Goal: Transaction & Acquisition: Purchase product/service

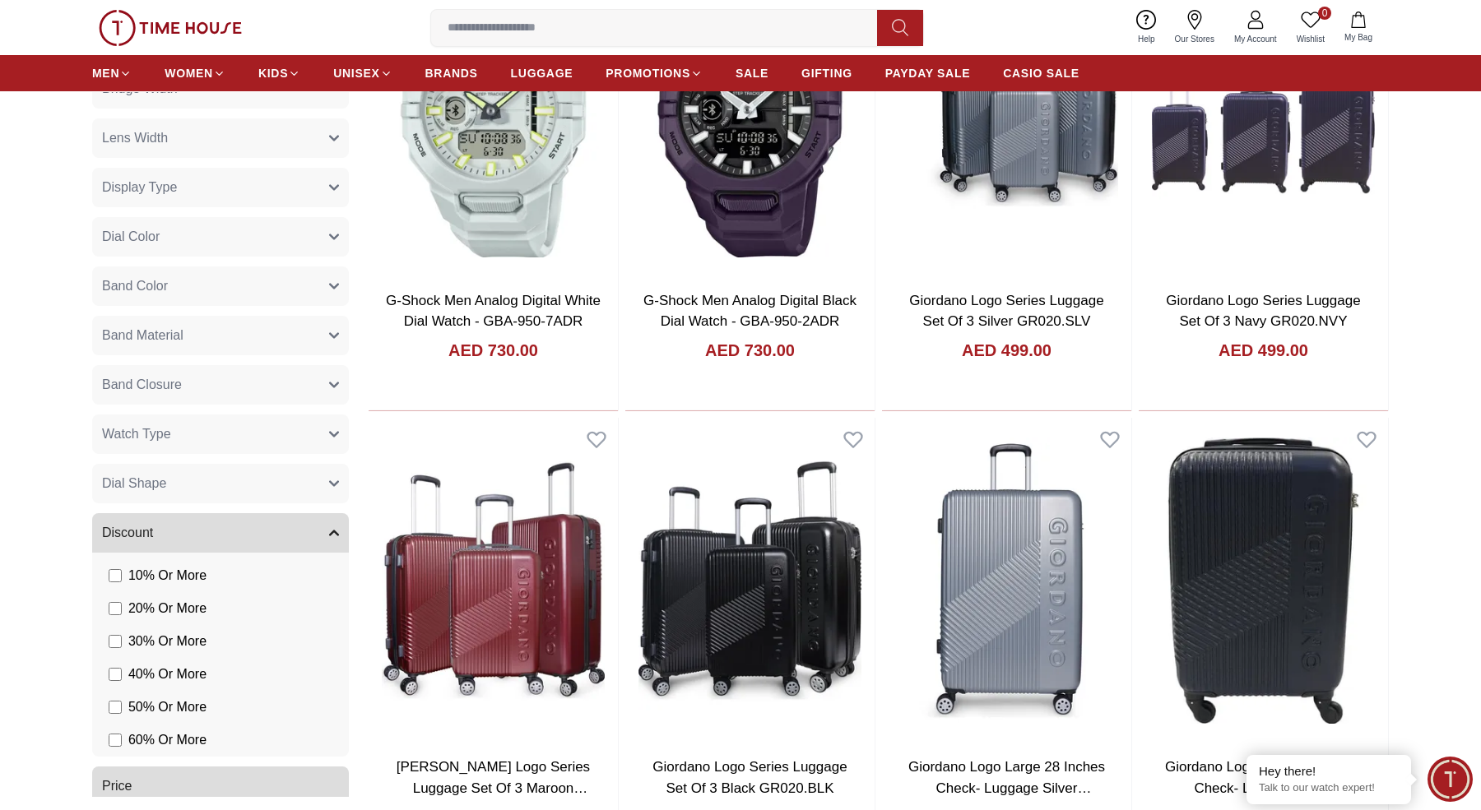
scroll to position [1207, 0]
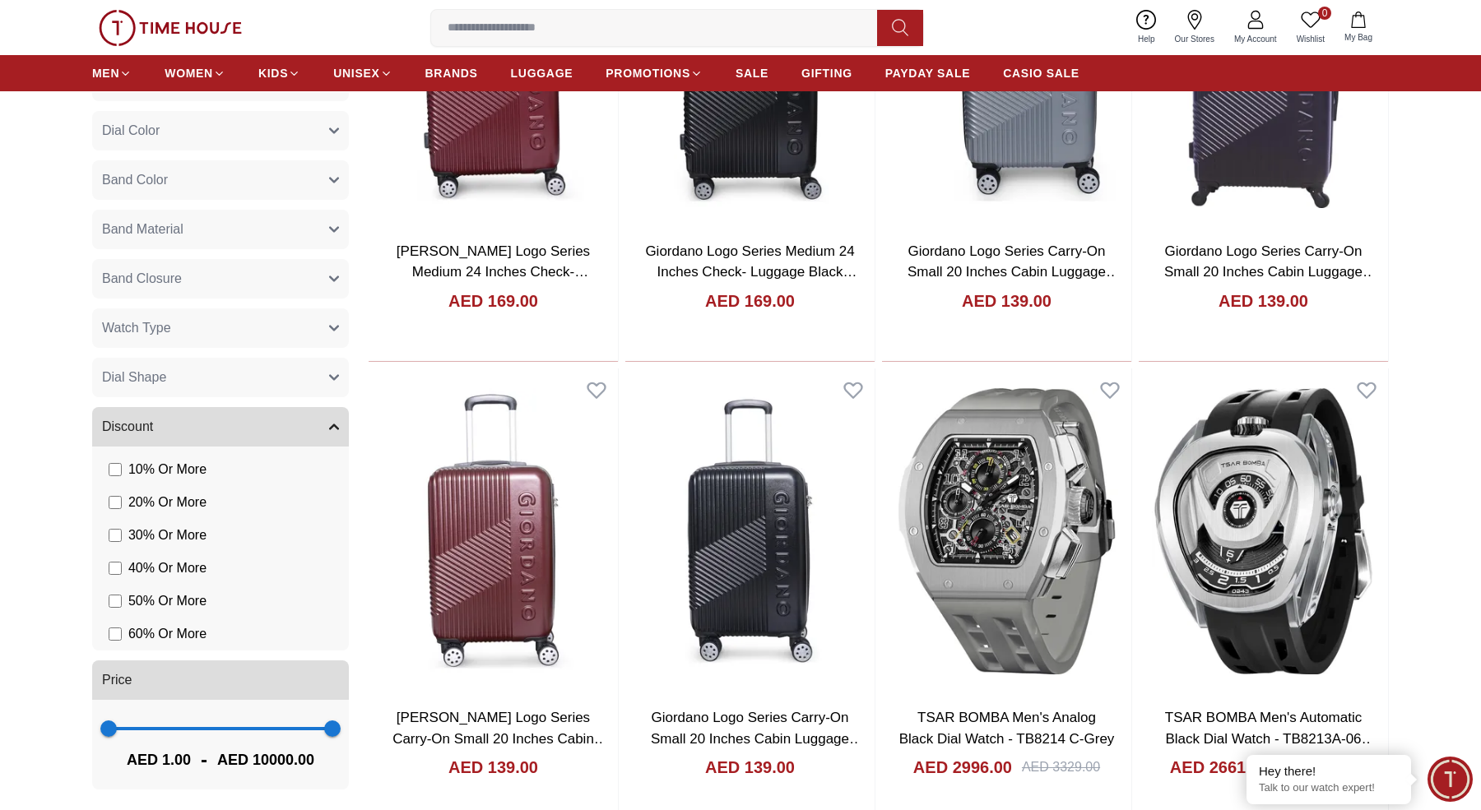
scroll to position [2302, 0]
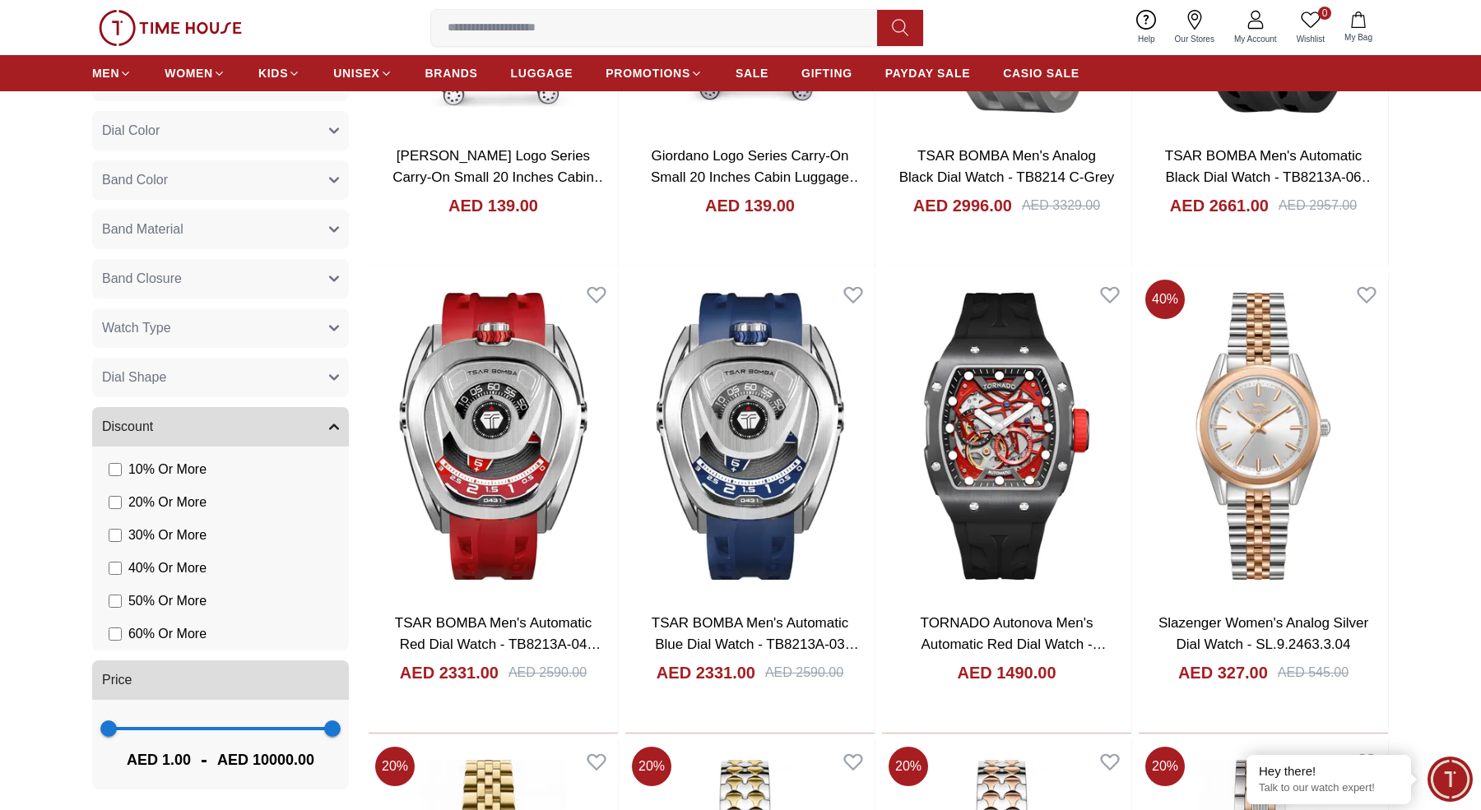
click at [253, 728] on span at bounding box center [221, 728] width 224 height 3
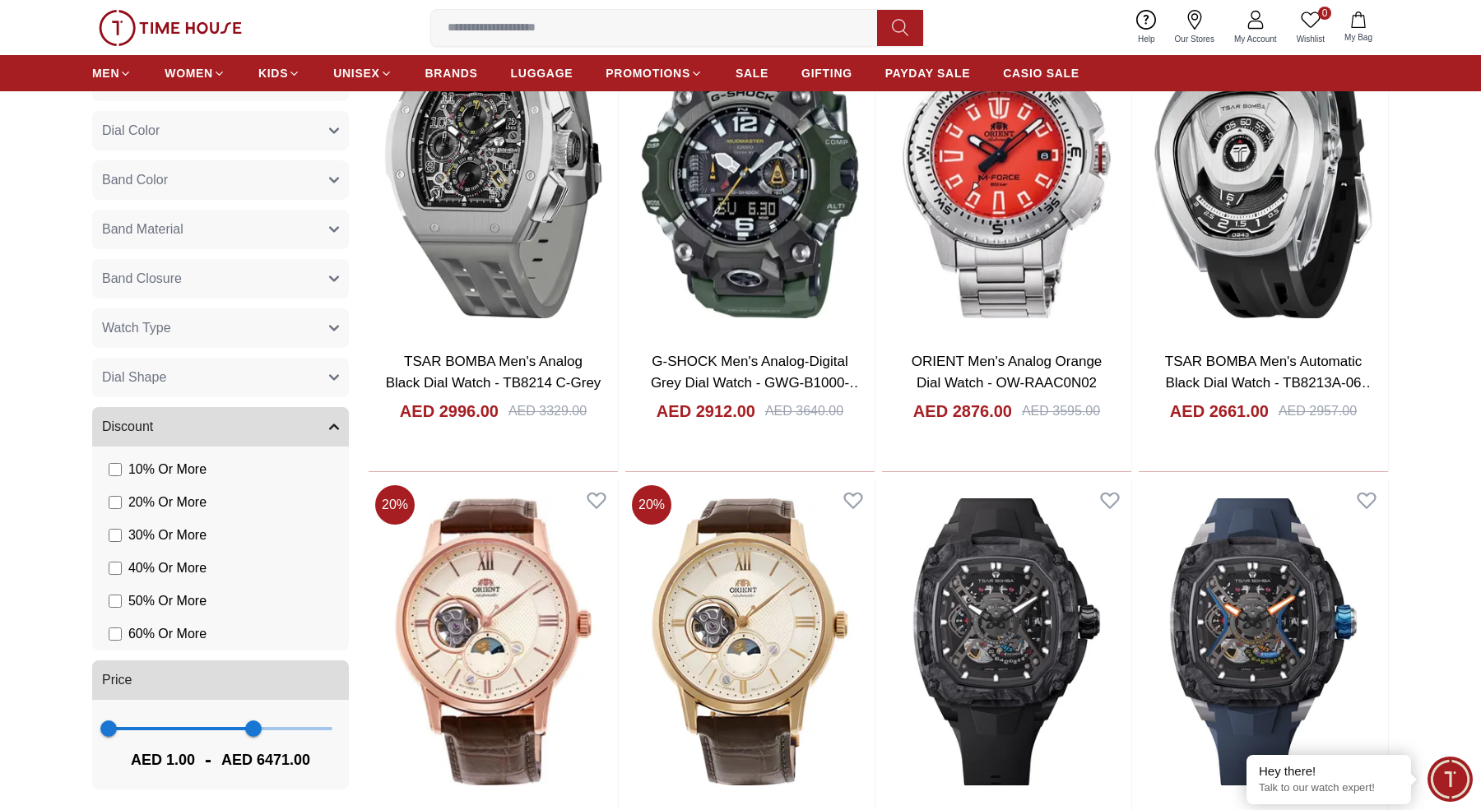
scroll to position [1240, 0]
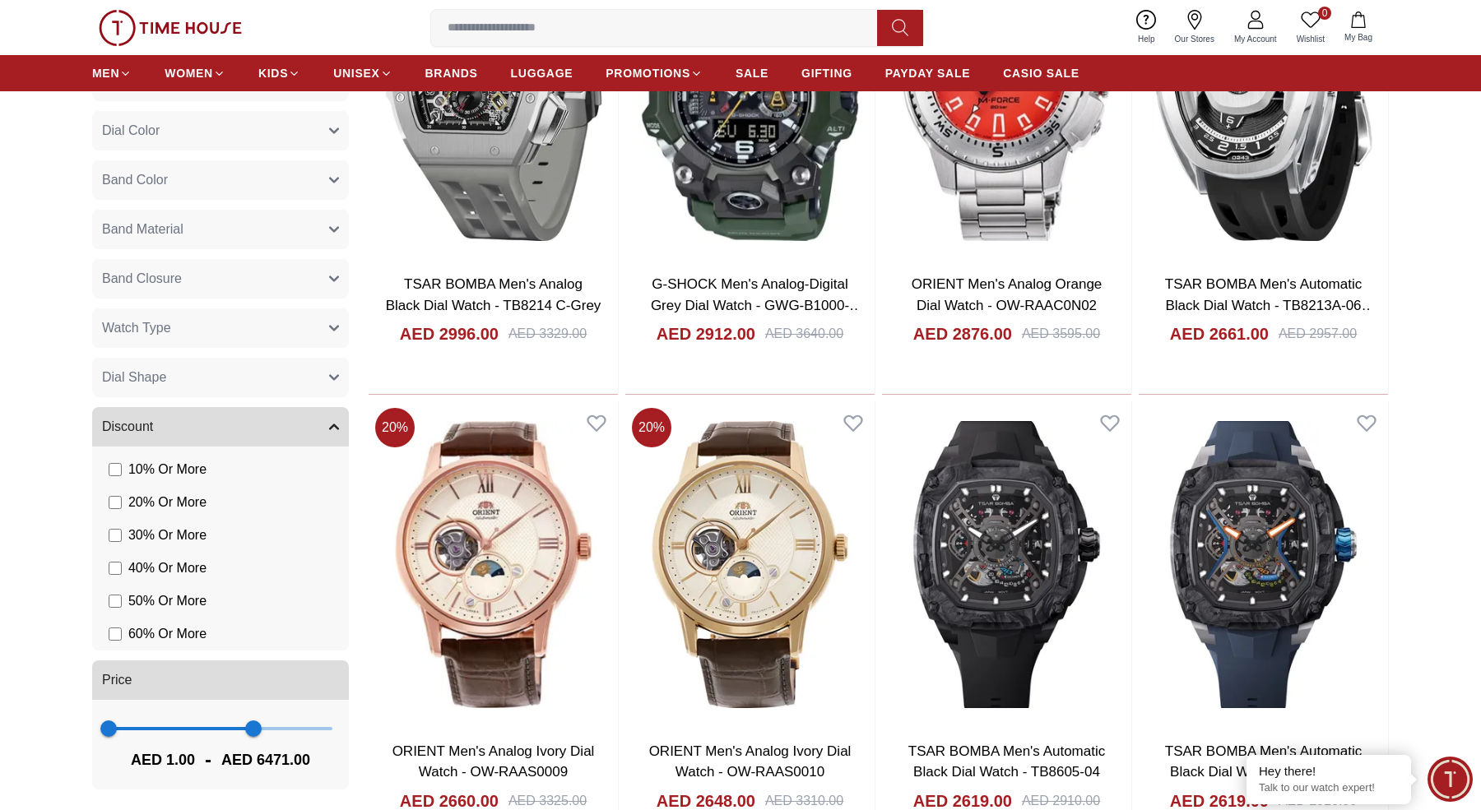
click at [188, 728] on span at bounding box center [181, 728] width 145 height 3
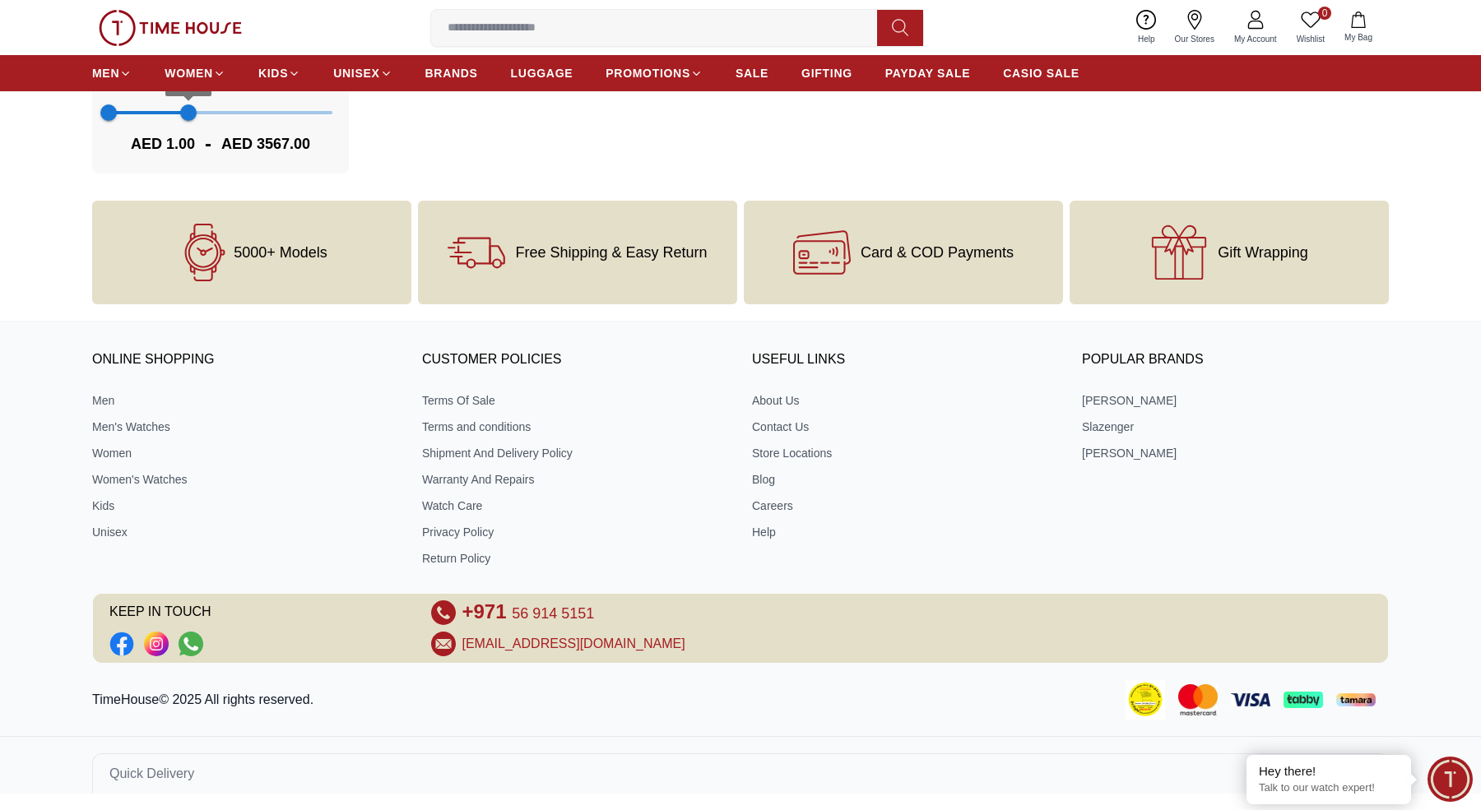
scroll to position [706, 0]
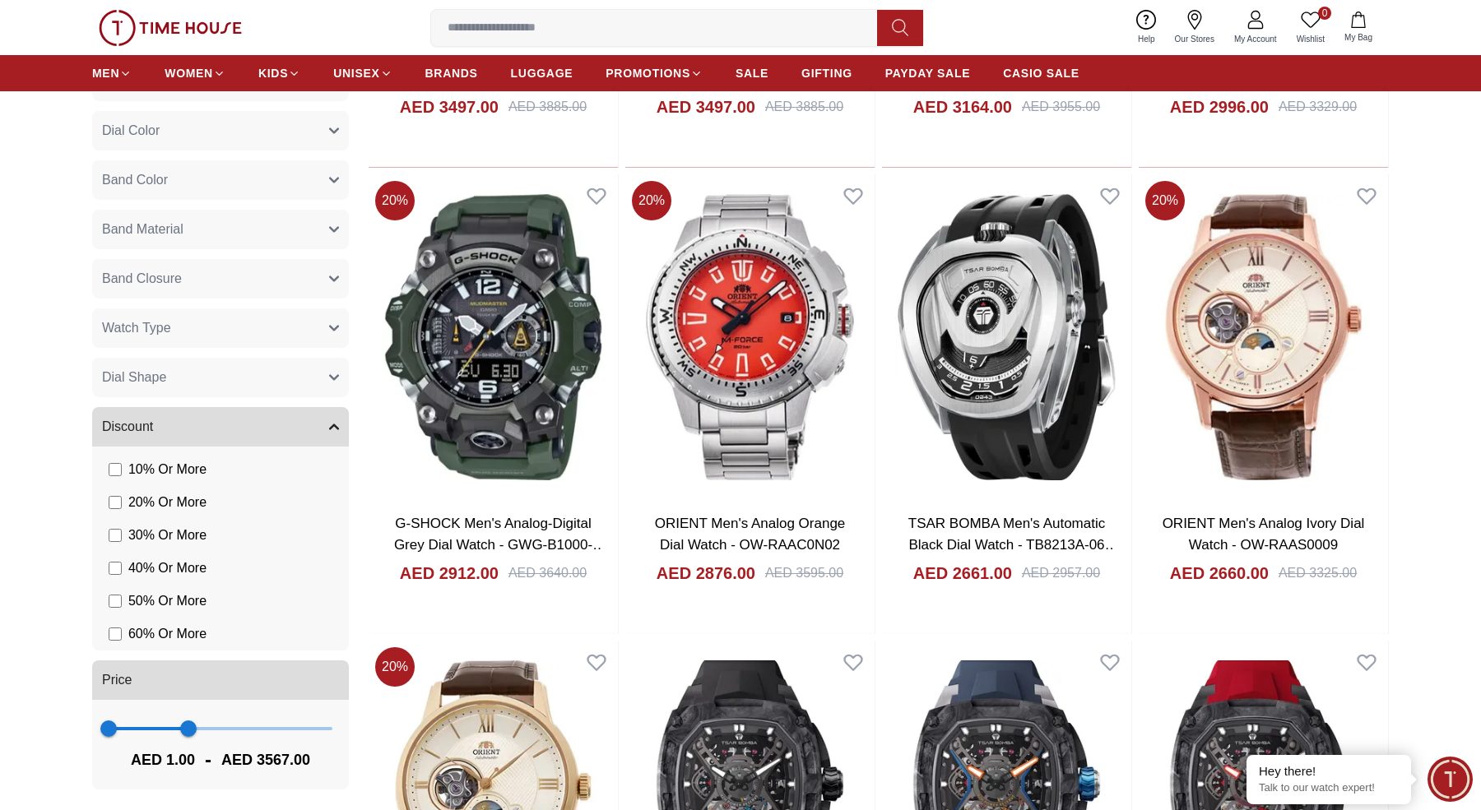
scroll to position [536, 0]
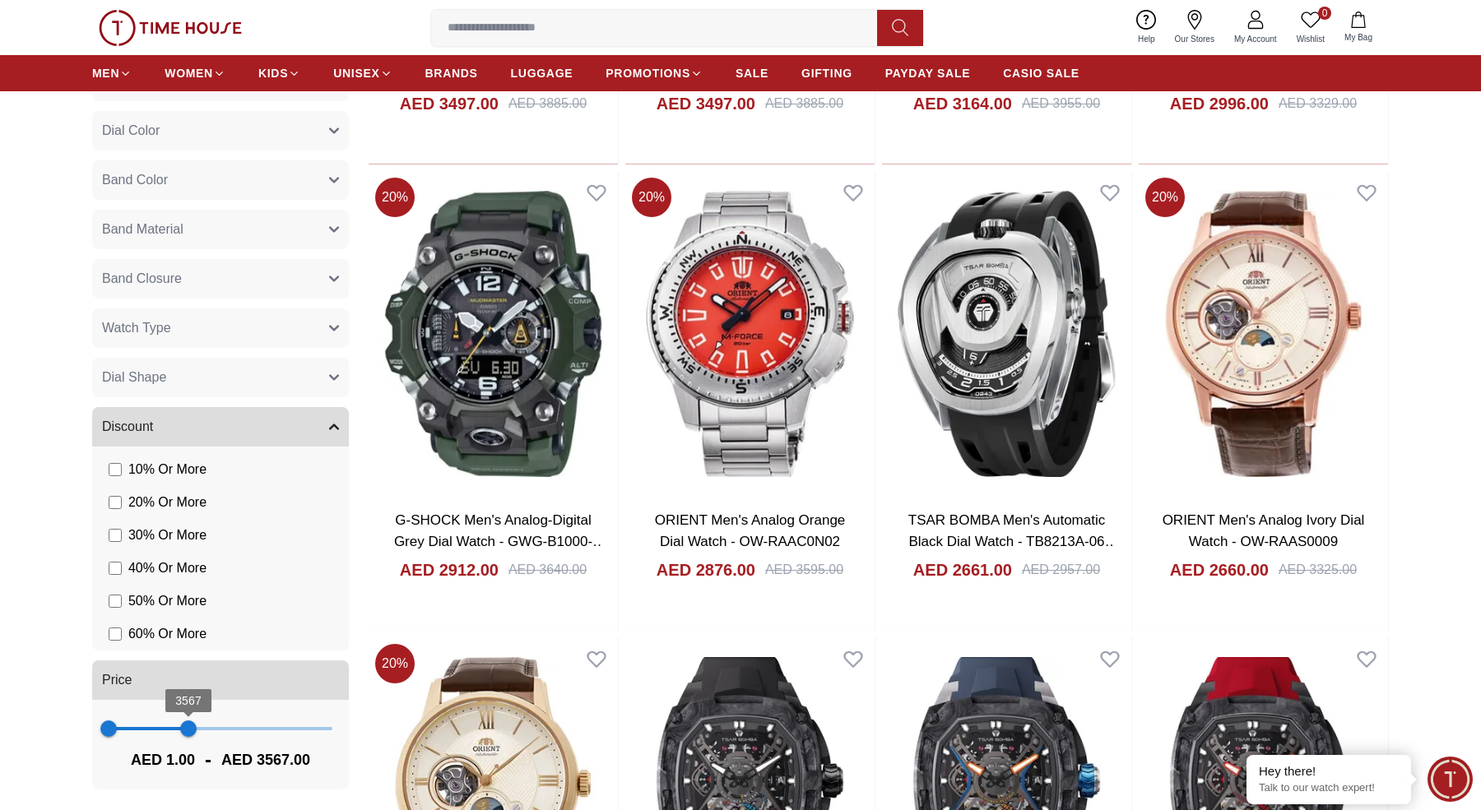
click at [196, 731] on span "3567" at bounding box center [188, 729] width 16 height 16
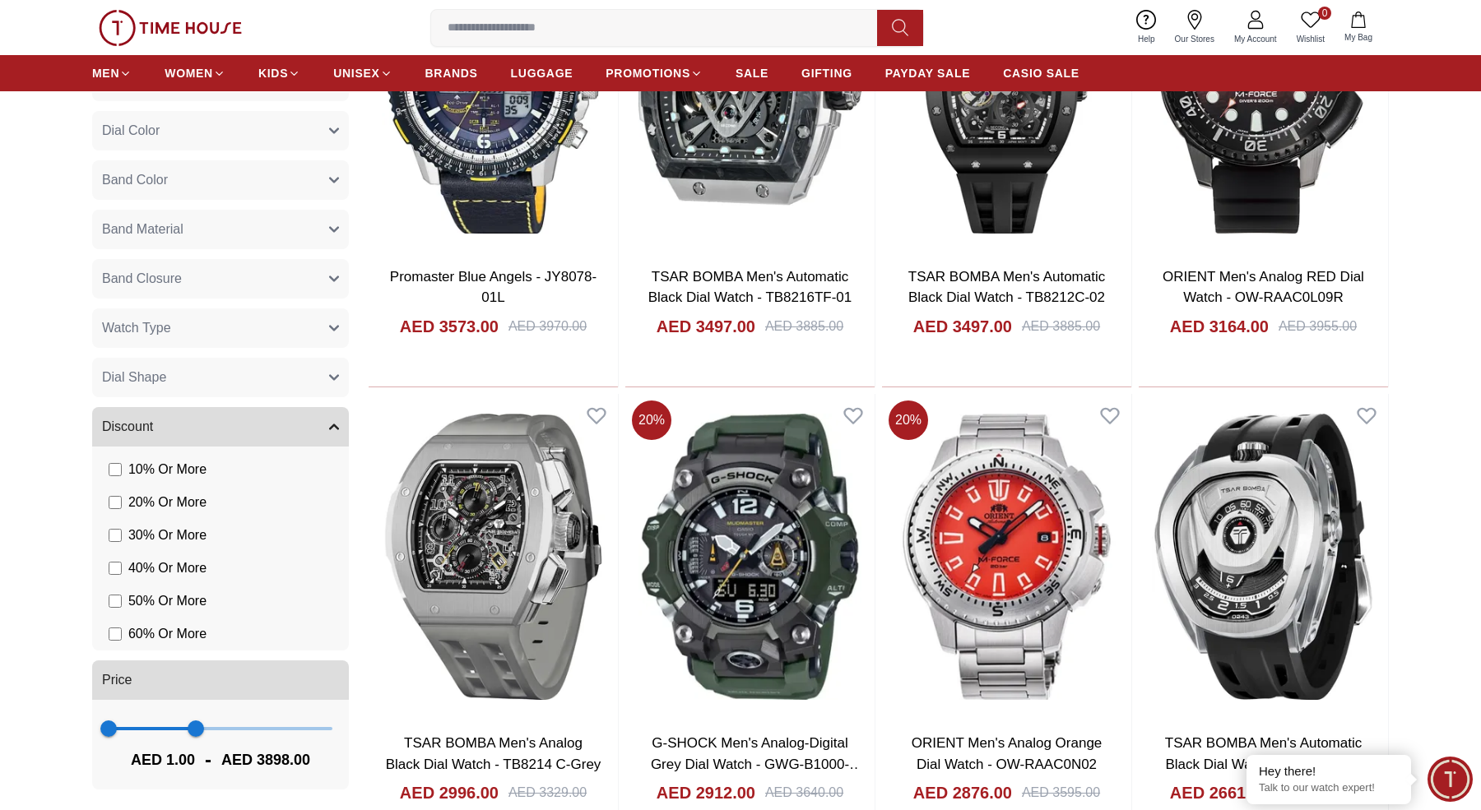
scroll to position [347, 0]
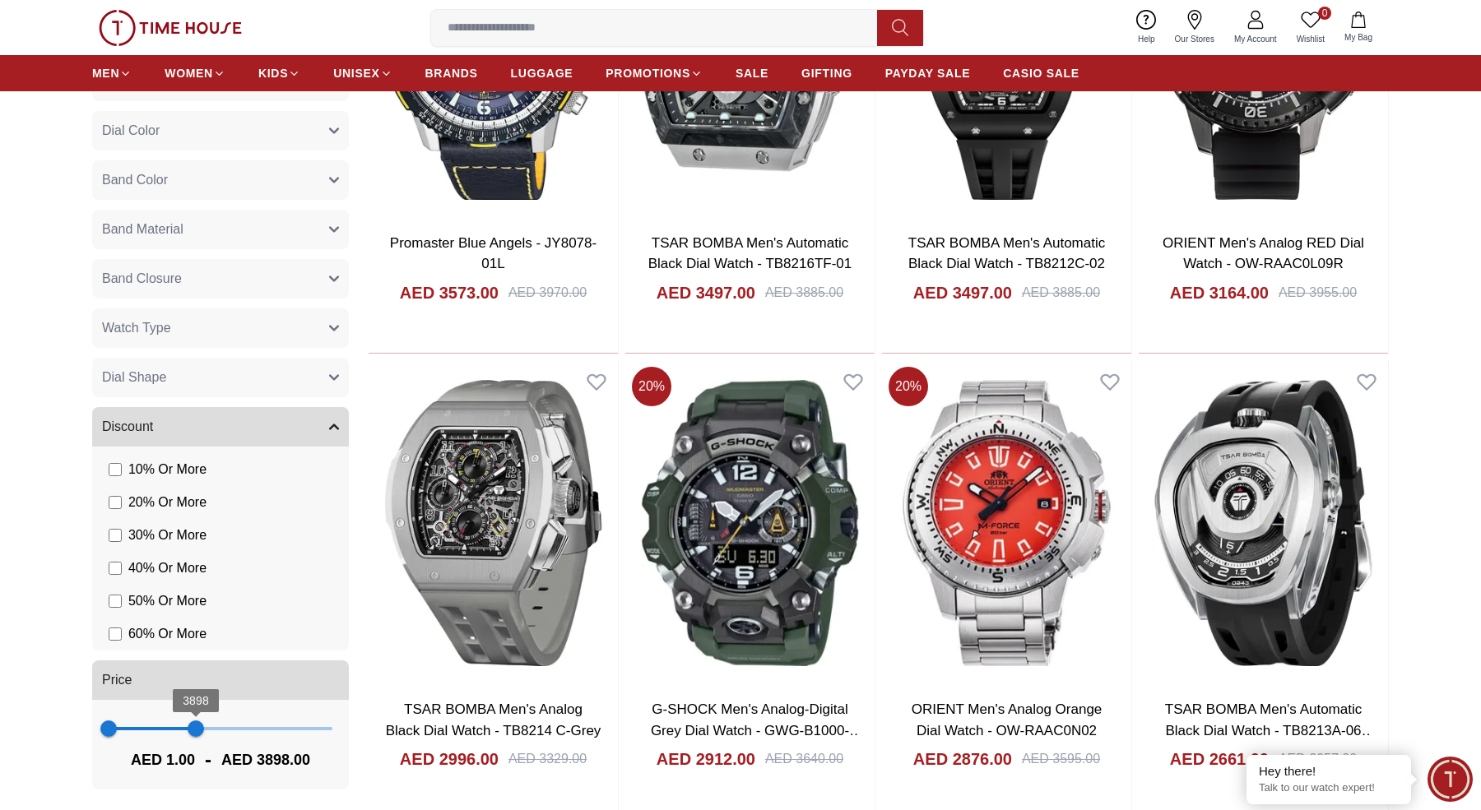
click at [197, 733] on span "3898" at bounding box center [196, 729] width 16 height 16
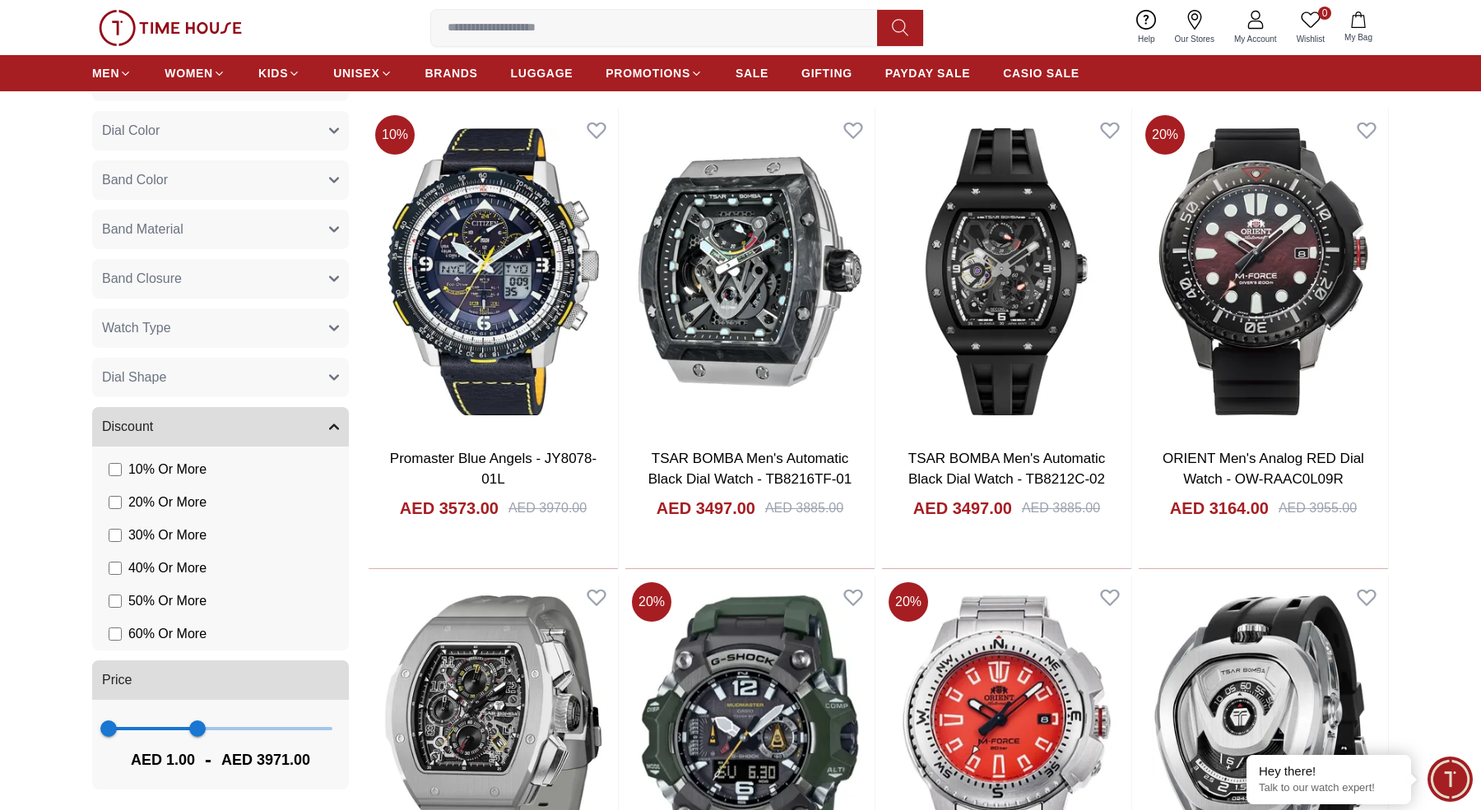
scroll to position [132, 0]
click at [204, 722] on span "3971" at bounding box center [197, 729] width 16 height 16
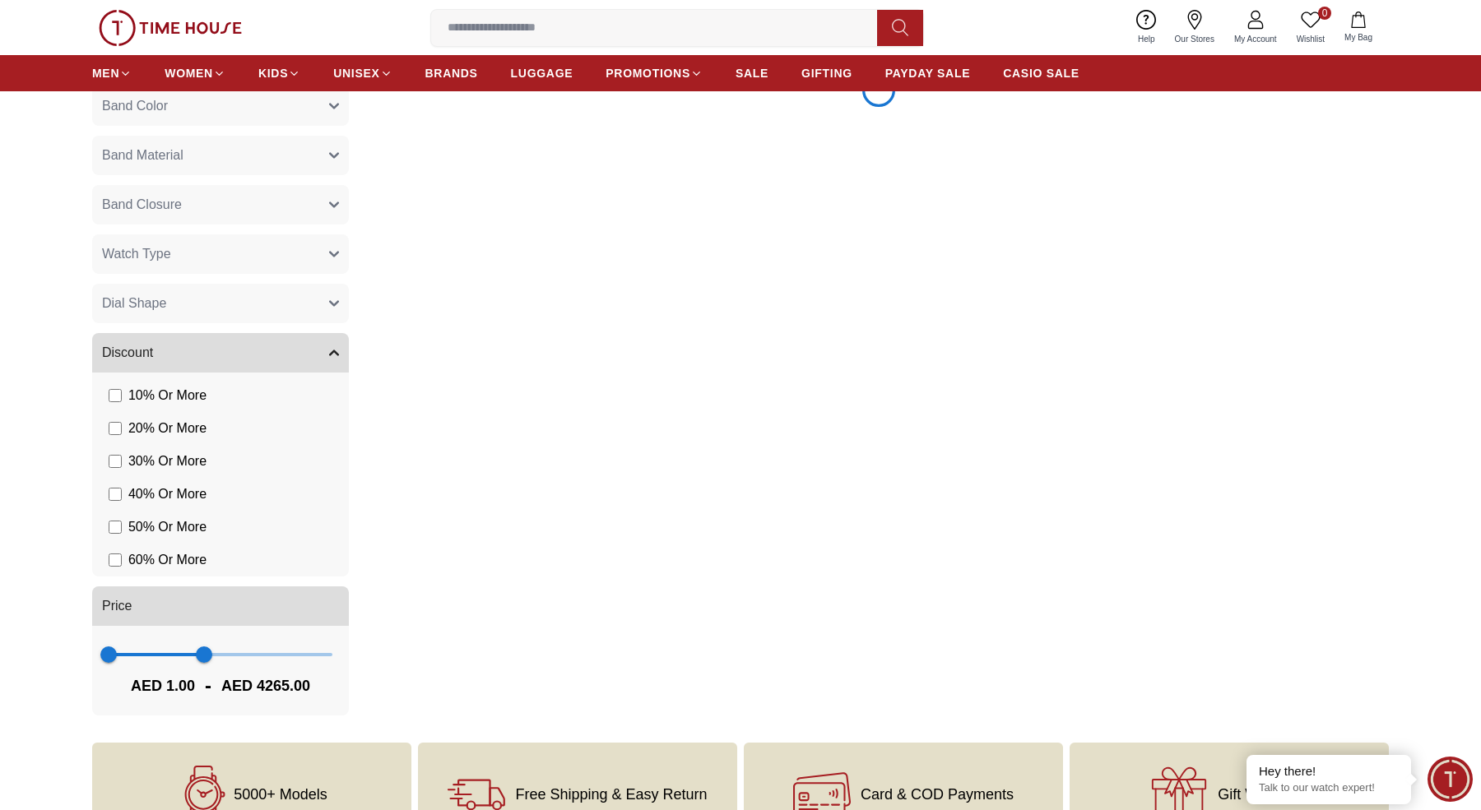
scroll to position [177, 0]
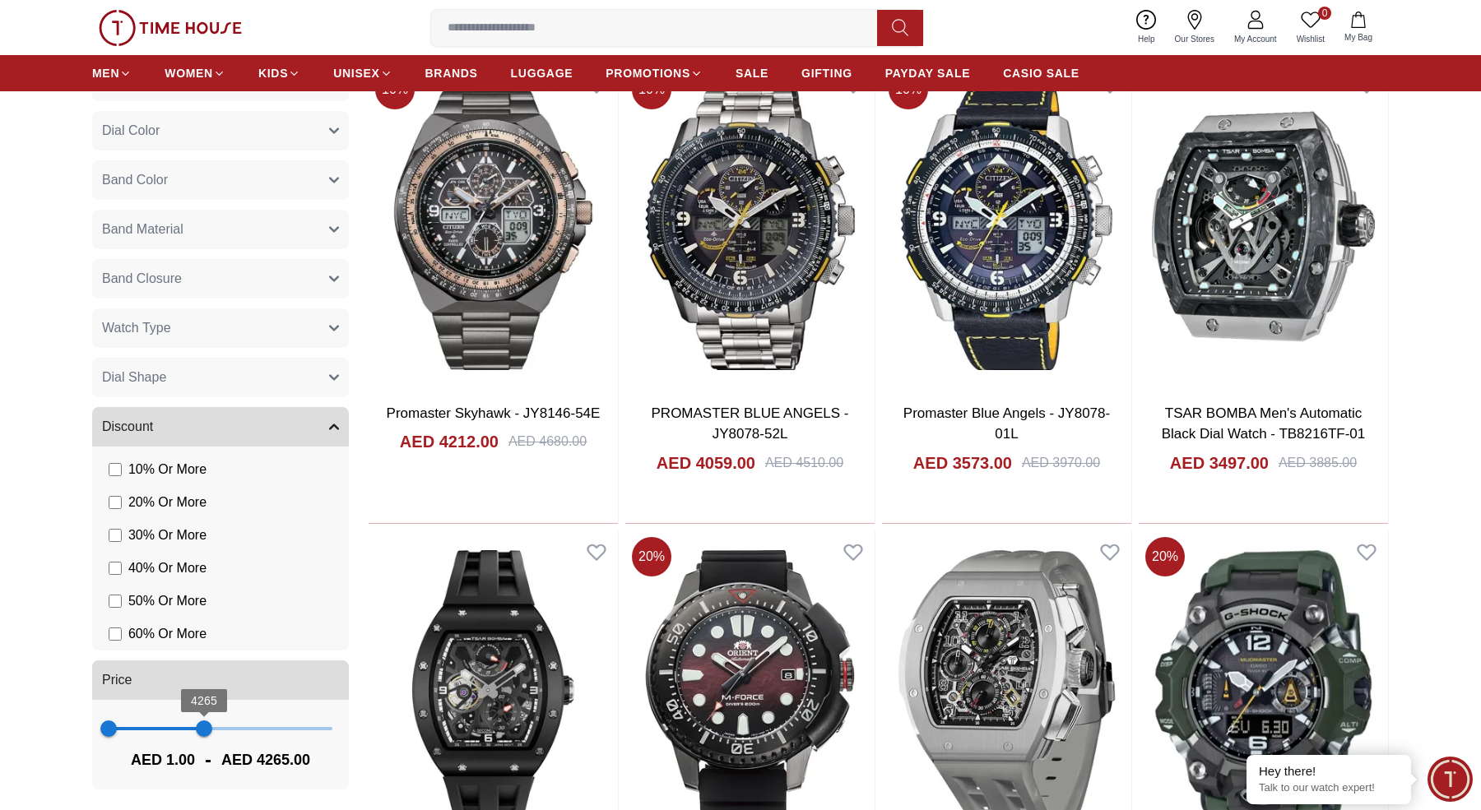
click at [201, 723] on span "4265" at bounding box center [204, 729] width 16 height 16
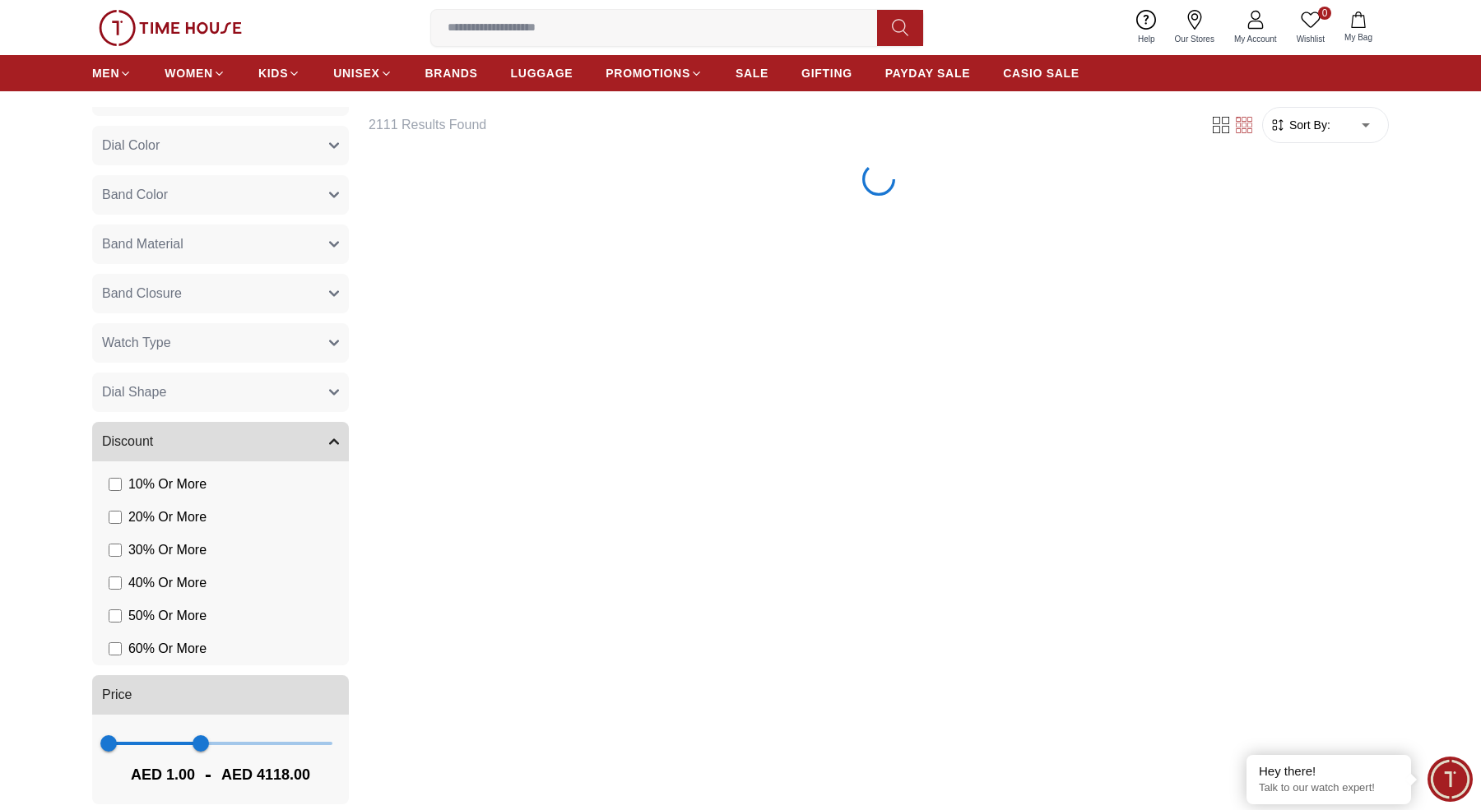
scroll to position [89, 0]
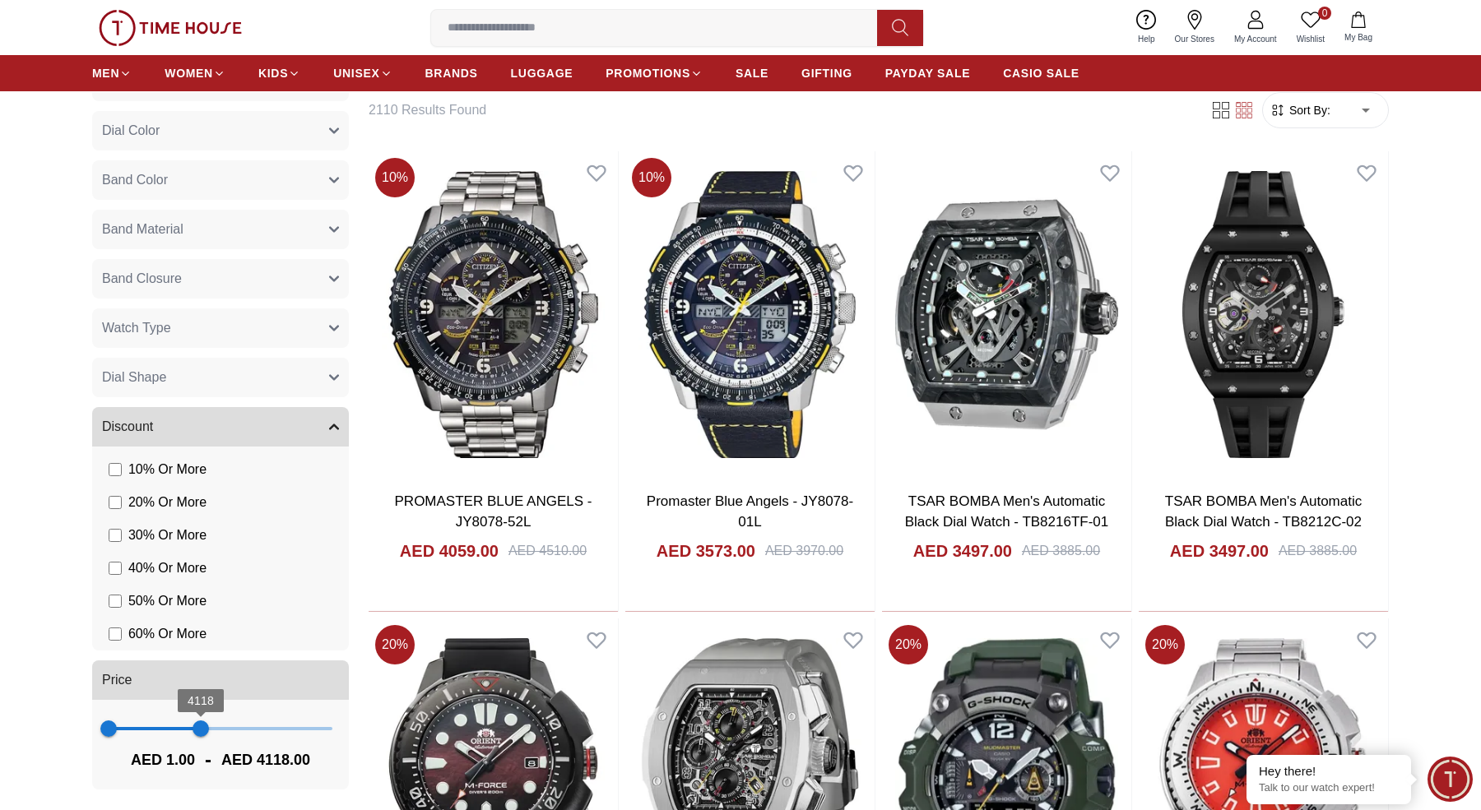
click at [205, 732] on span "4118" at bounding box center [201, 729] width 16 height 16
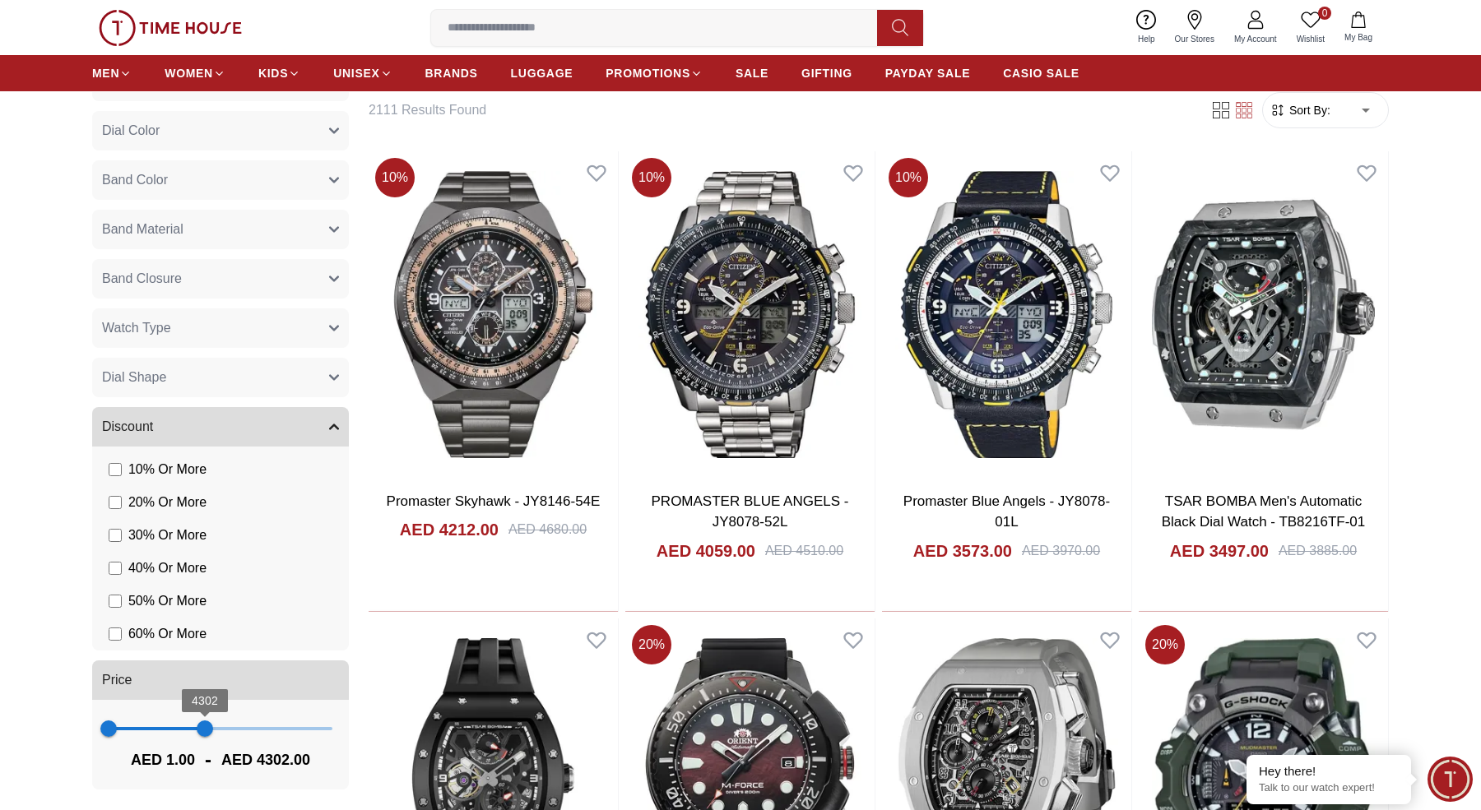
click at [206, 729] on span "4302" at bounding box center [205, 729] width 16 height 16
click at [180, 727] on span at bounding box center [157, 728] width 97 height 3
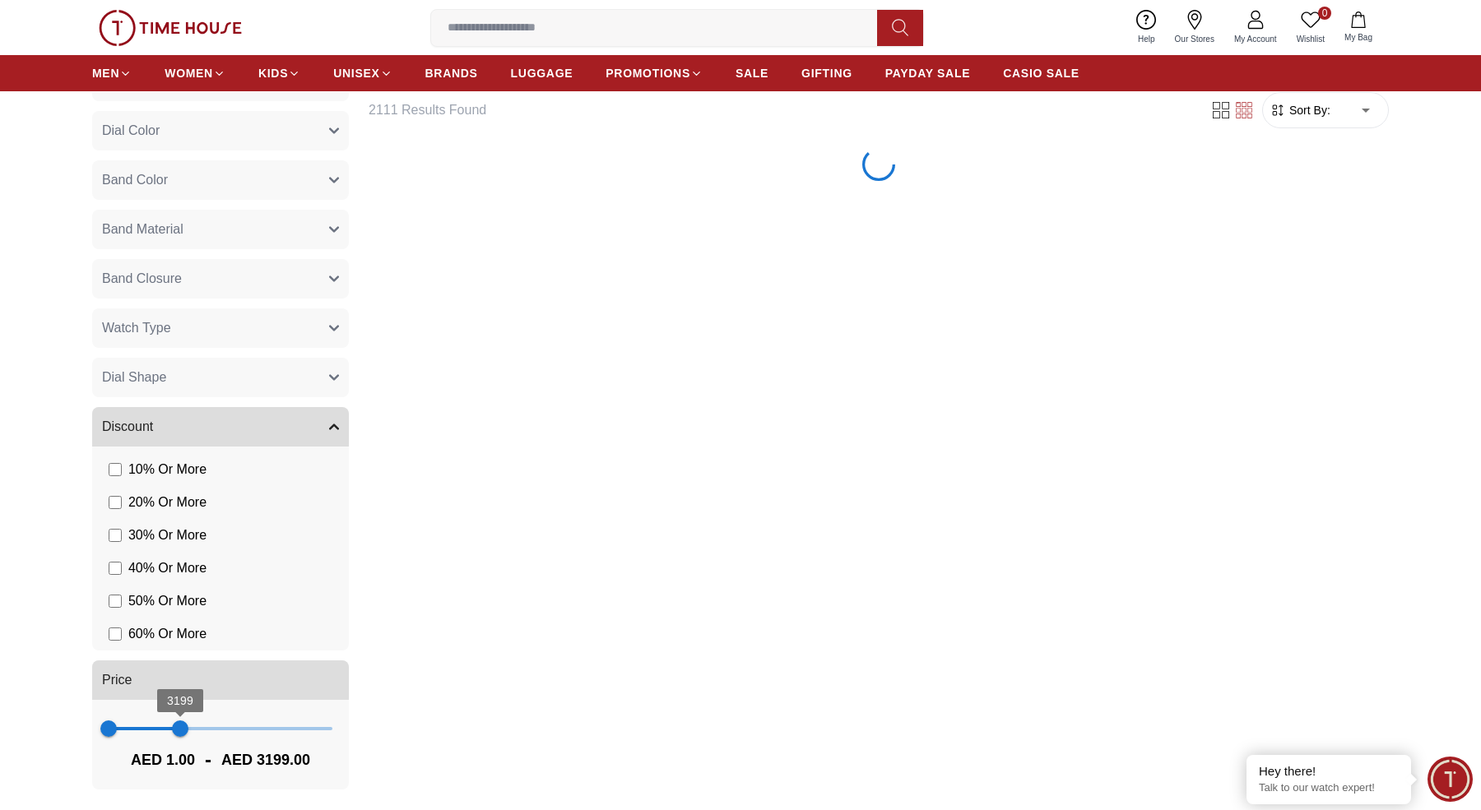
click at [172, 727] on span "3199" at bounding box center [180, 729] width 16 height 16
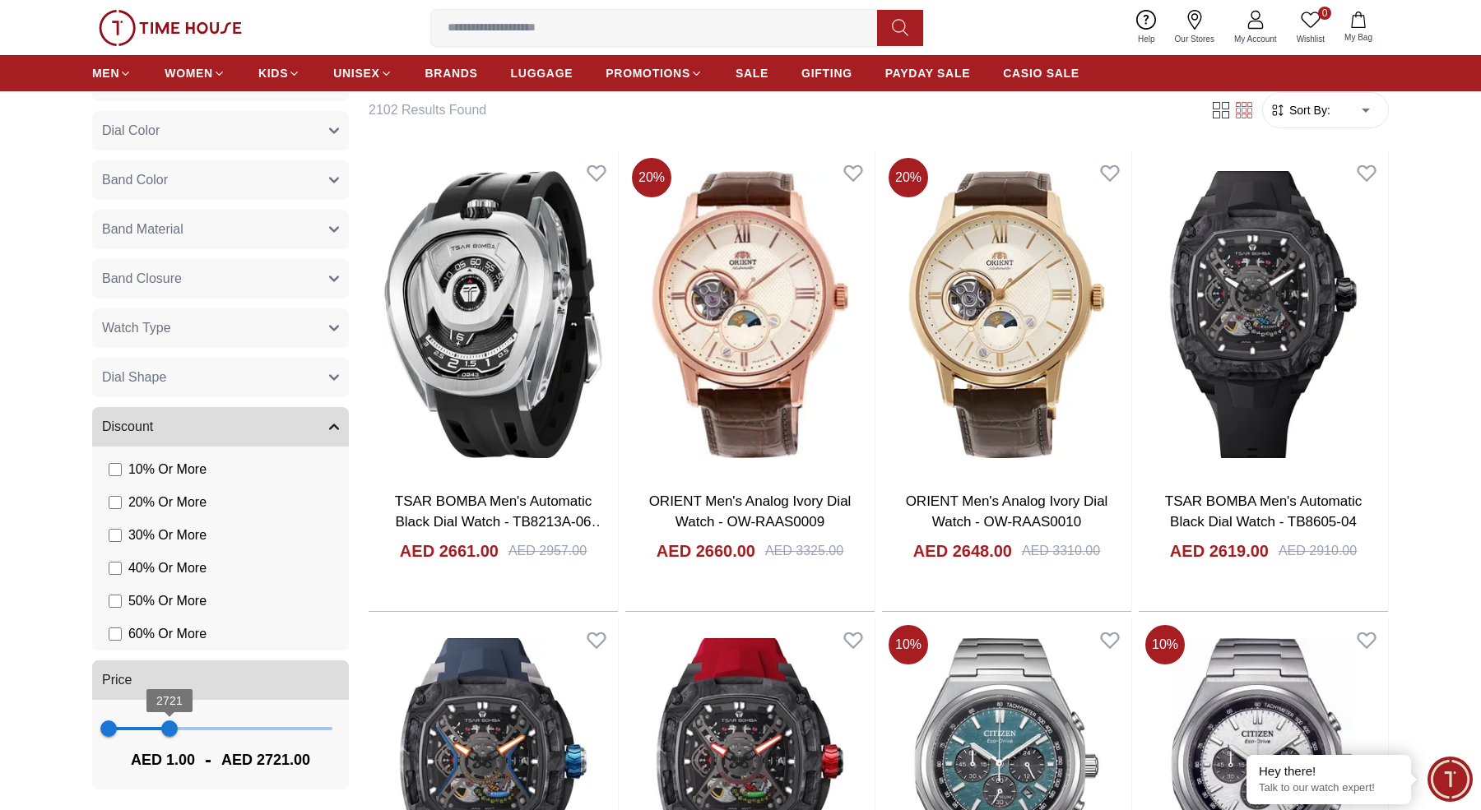
click at [161, 726] on span "2721" at bounding box center [169, 729] width 16 height 16
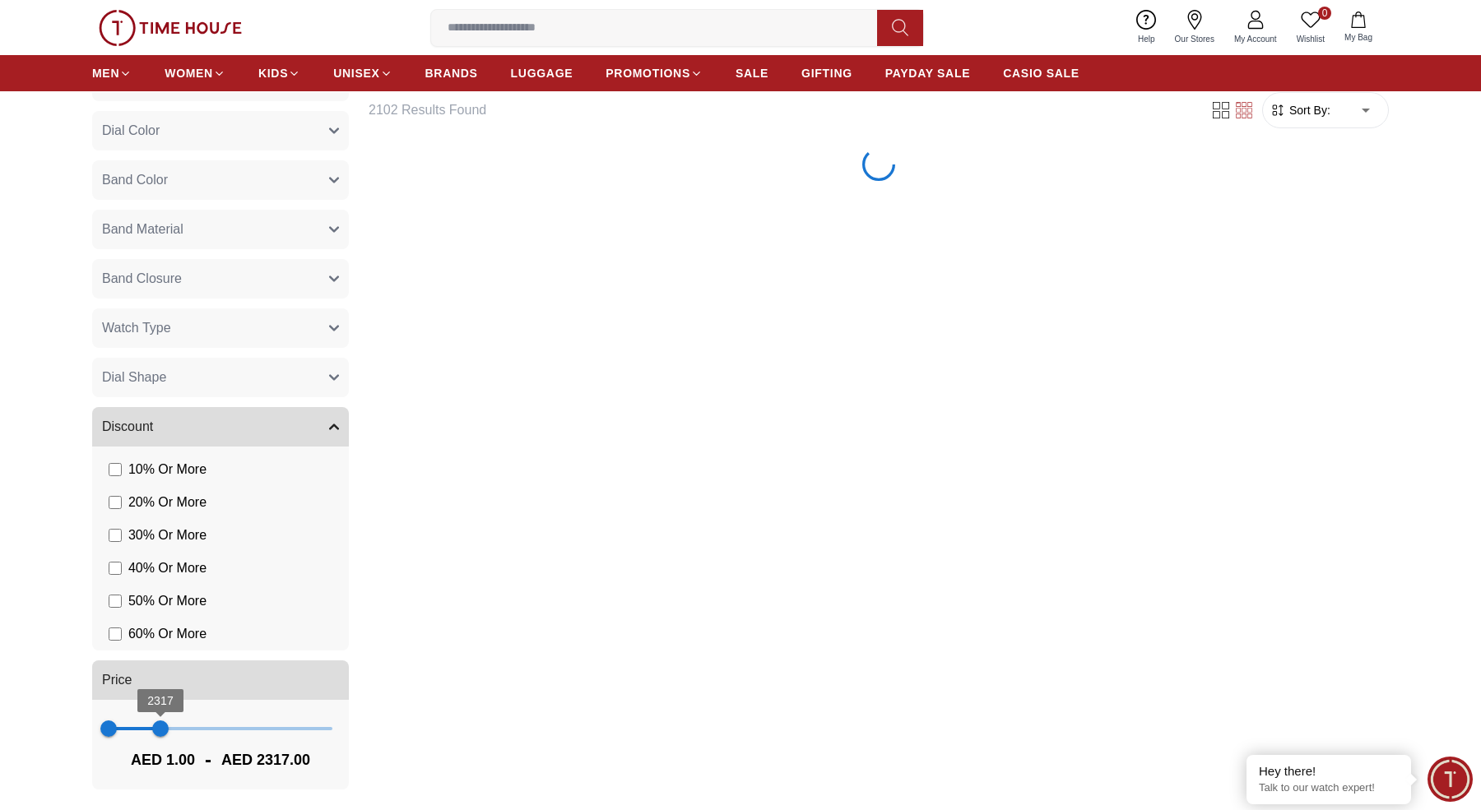
click at [160, 726] on span "2317" at bounding box center [160, 729] width 16 height 16
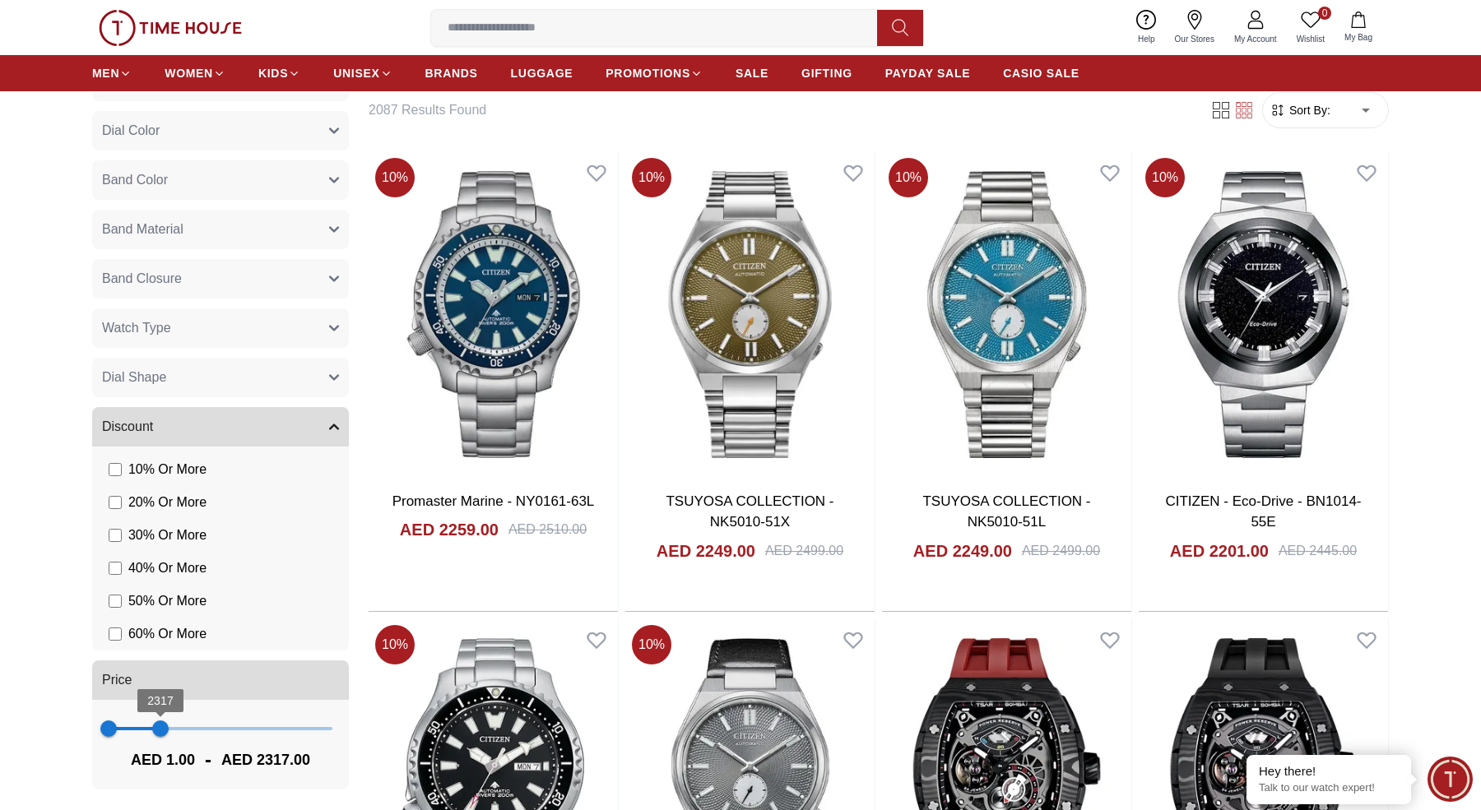
click at [164, 731] on span "2317" at bounding box center [160, 729] width 16 height 16
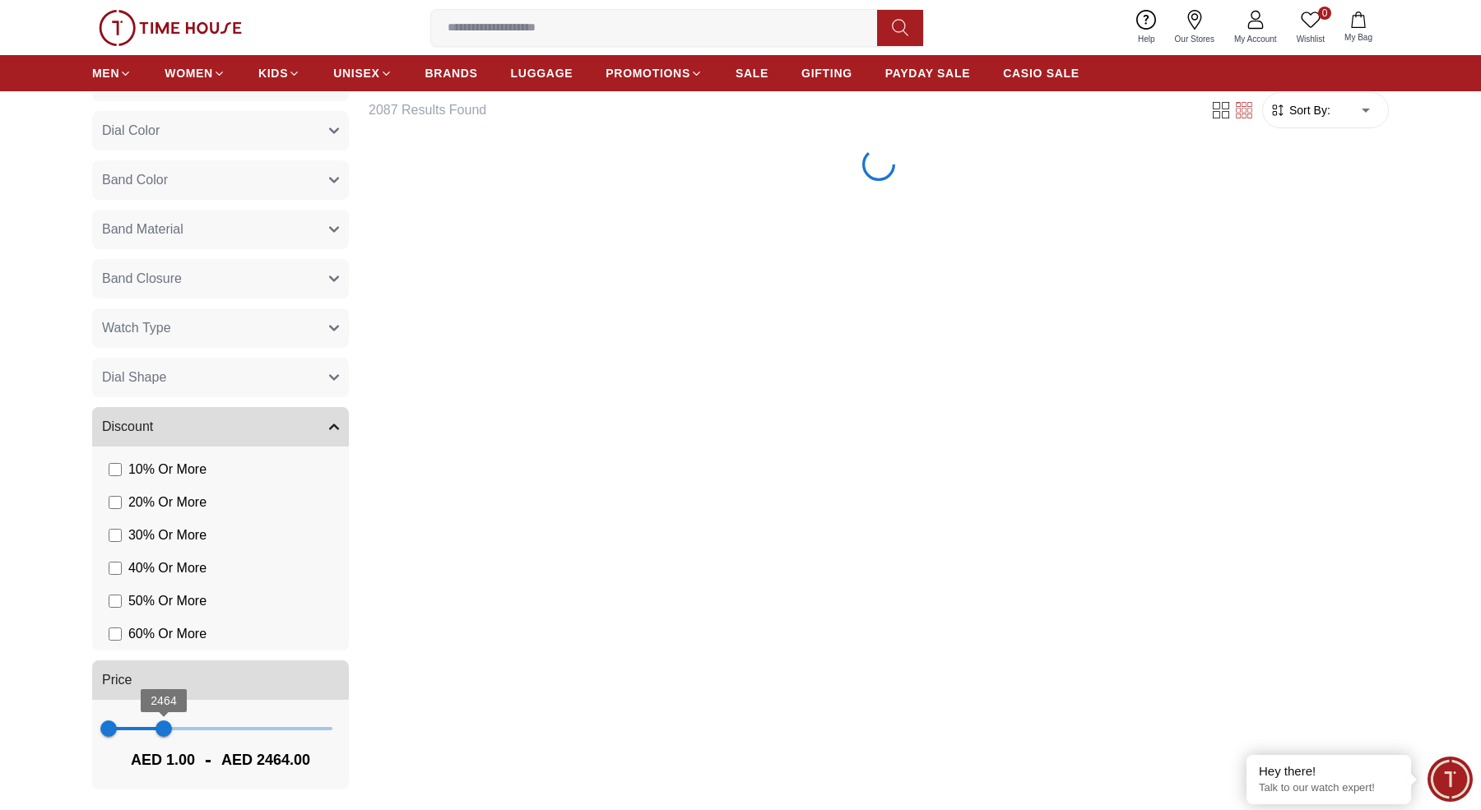
click at [163, 729] on span "2464" at bounding box center [163, 729] width 16 height 16
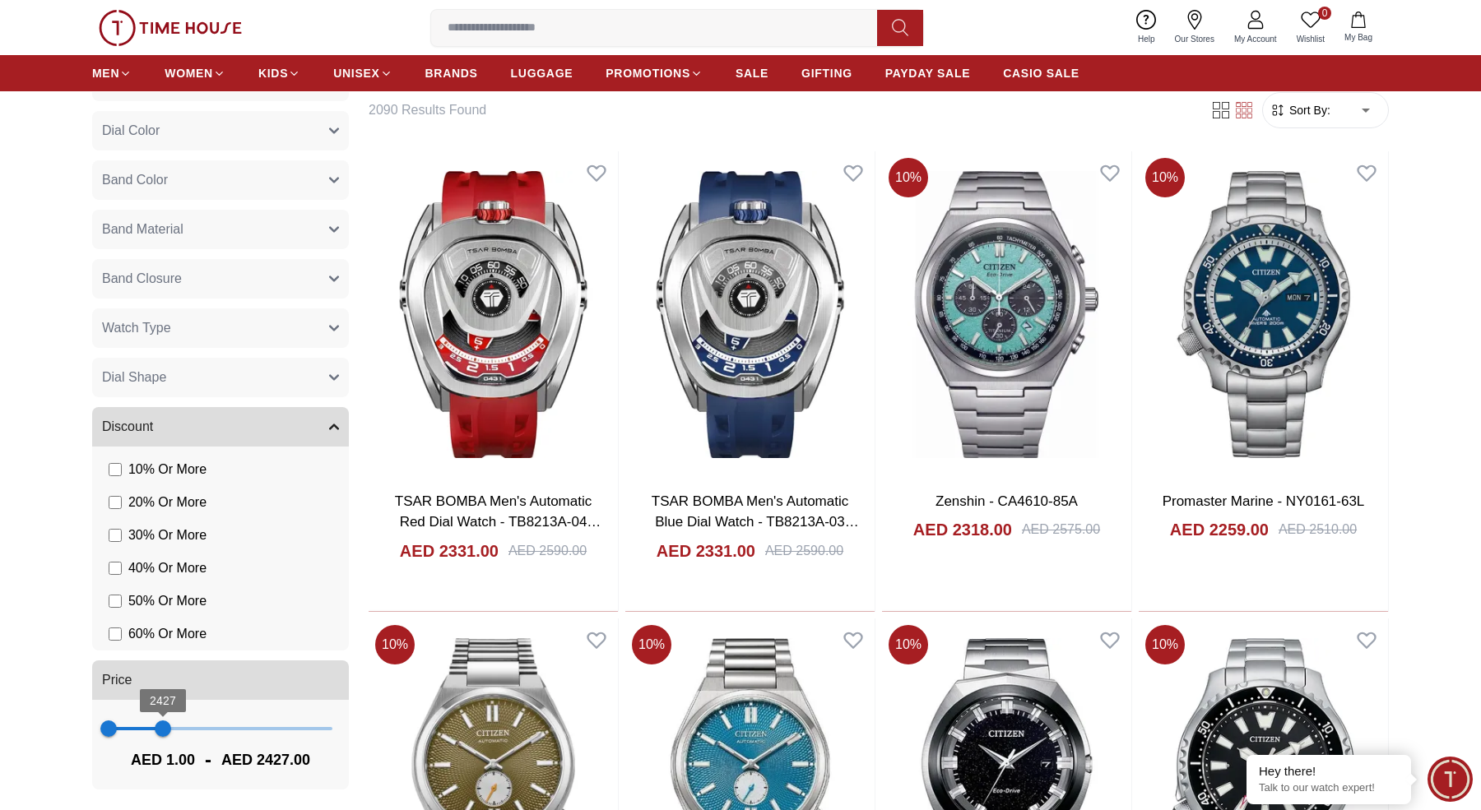
click at [171, 727] on span "2427" at bounding box center [163, 729] width 16 height 16
click at [177, 726] on span "2905" at bounding box center [173, 729] width 16 height 16
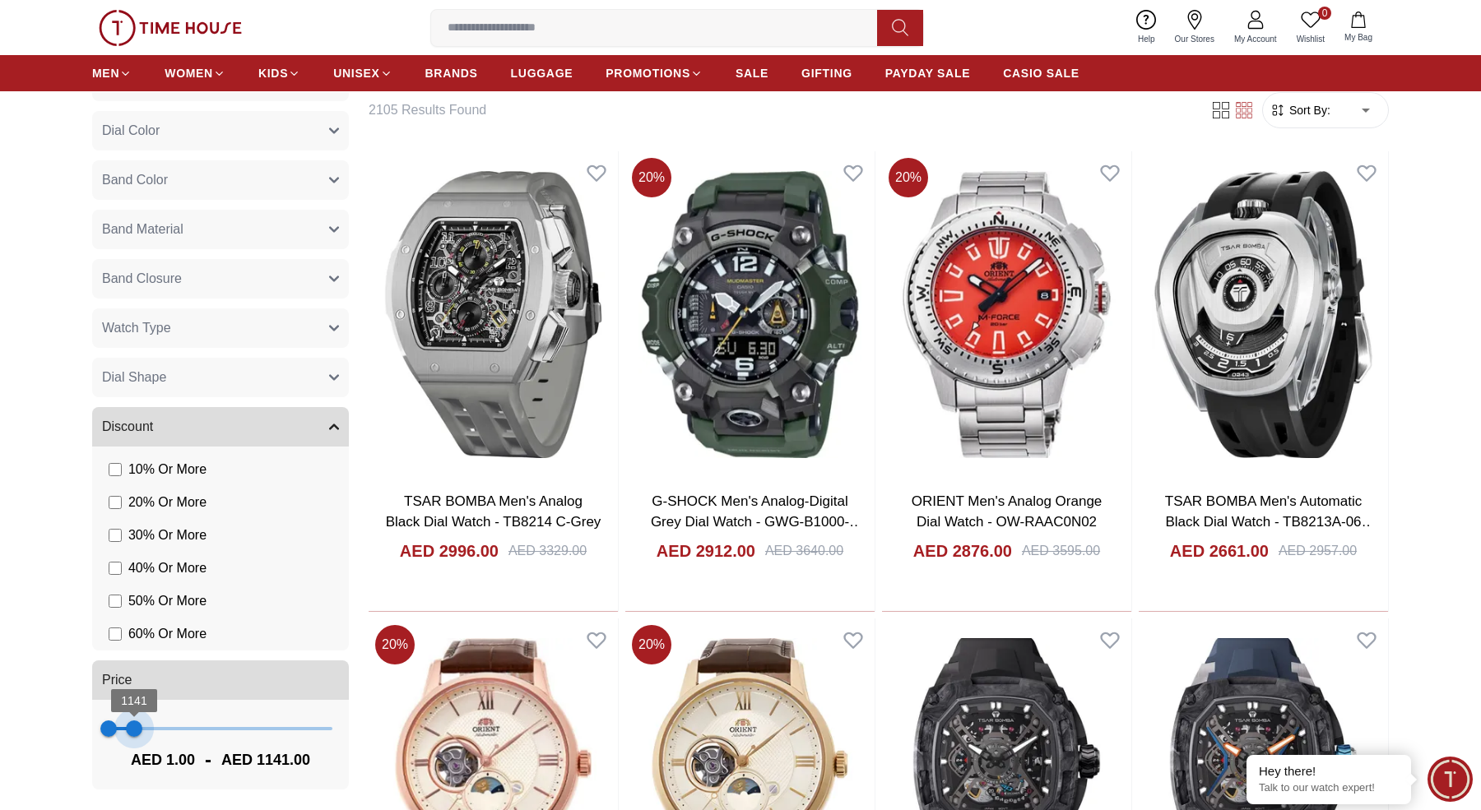
drag, startPoint x: 172, startPoint y: 731, endPoint x: 137, endPoint y: 726, distance: 35.6
click at [137, 726] on span "1141" at bounding box center [134, 729] width 16 height 16
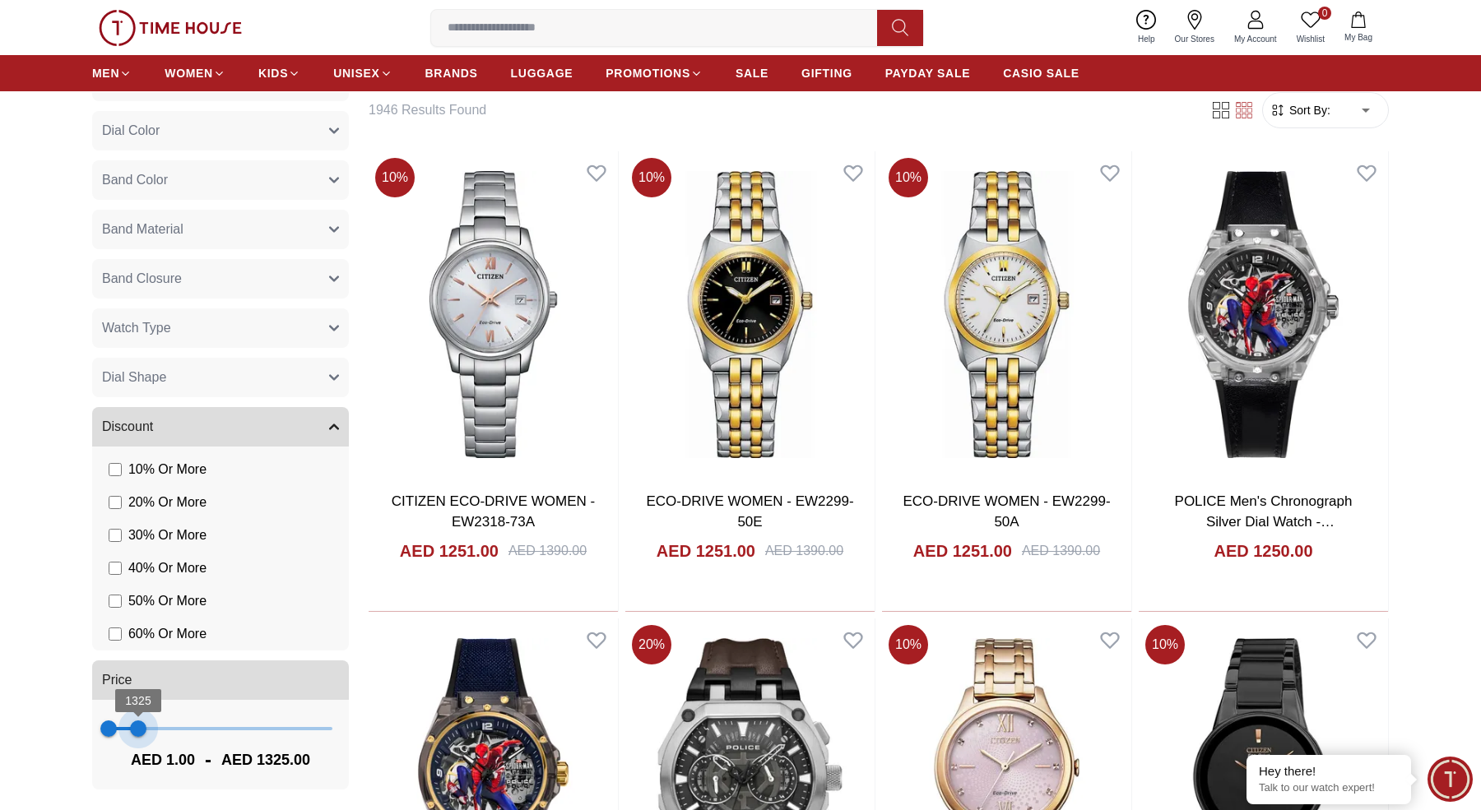
click at [138, 726] on span "1325" at bounding box center [138, 729] width 16 height 16
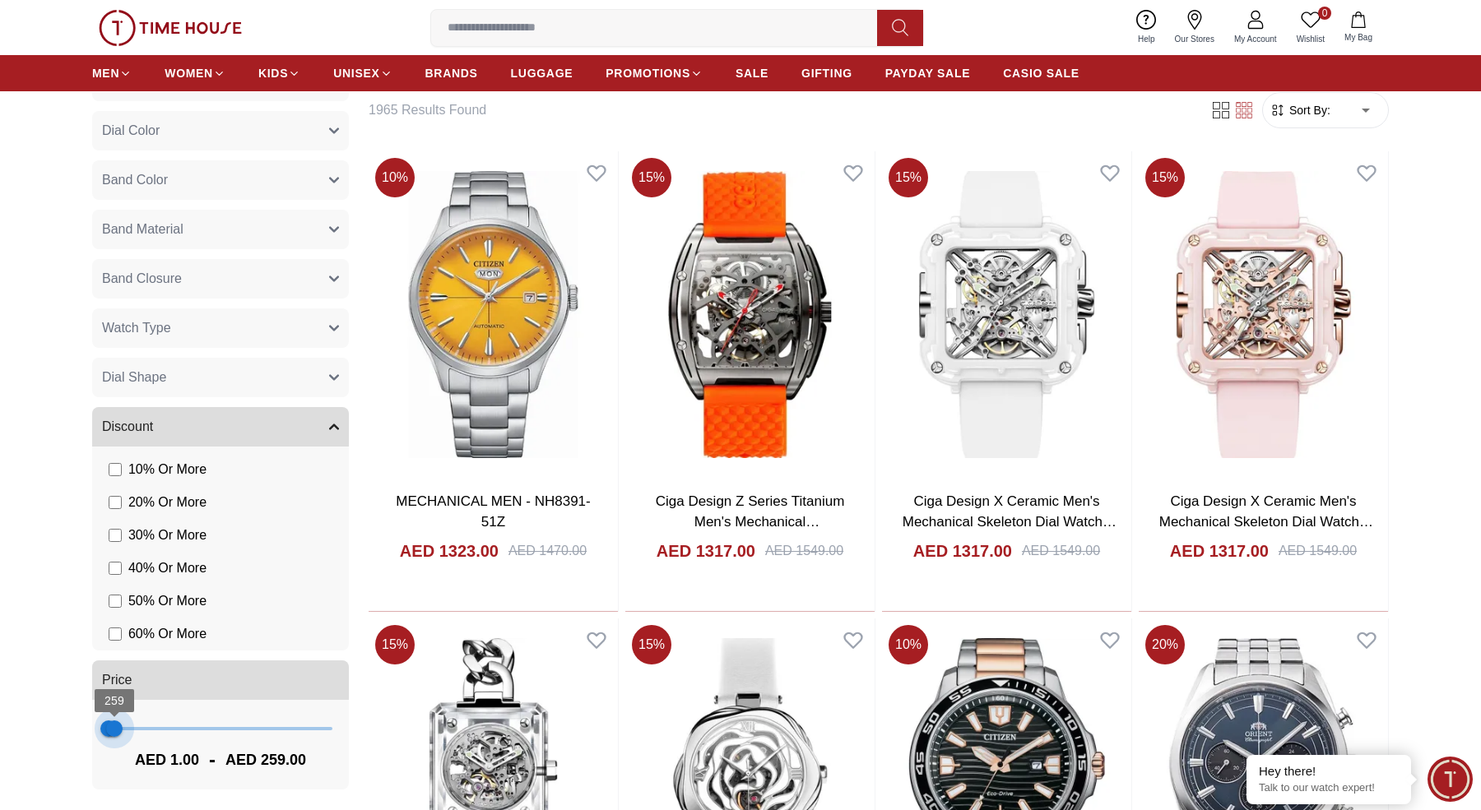
drag, startPoint x: 138, startPoint y: 726, endPoint x: 114, endPoint y: 731, distance: 24.4
click at [114, 731] on span "259" at bounding box center [114, 729] width 16 height 16
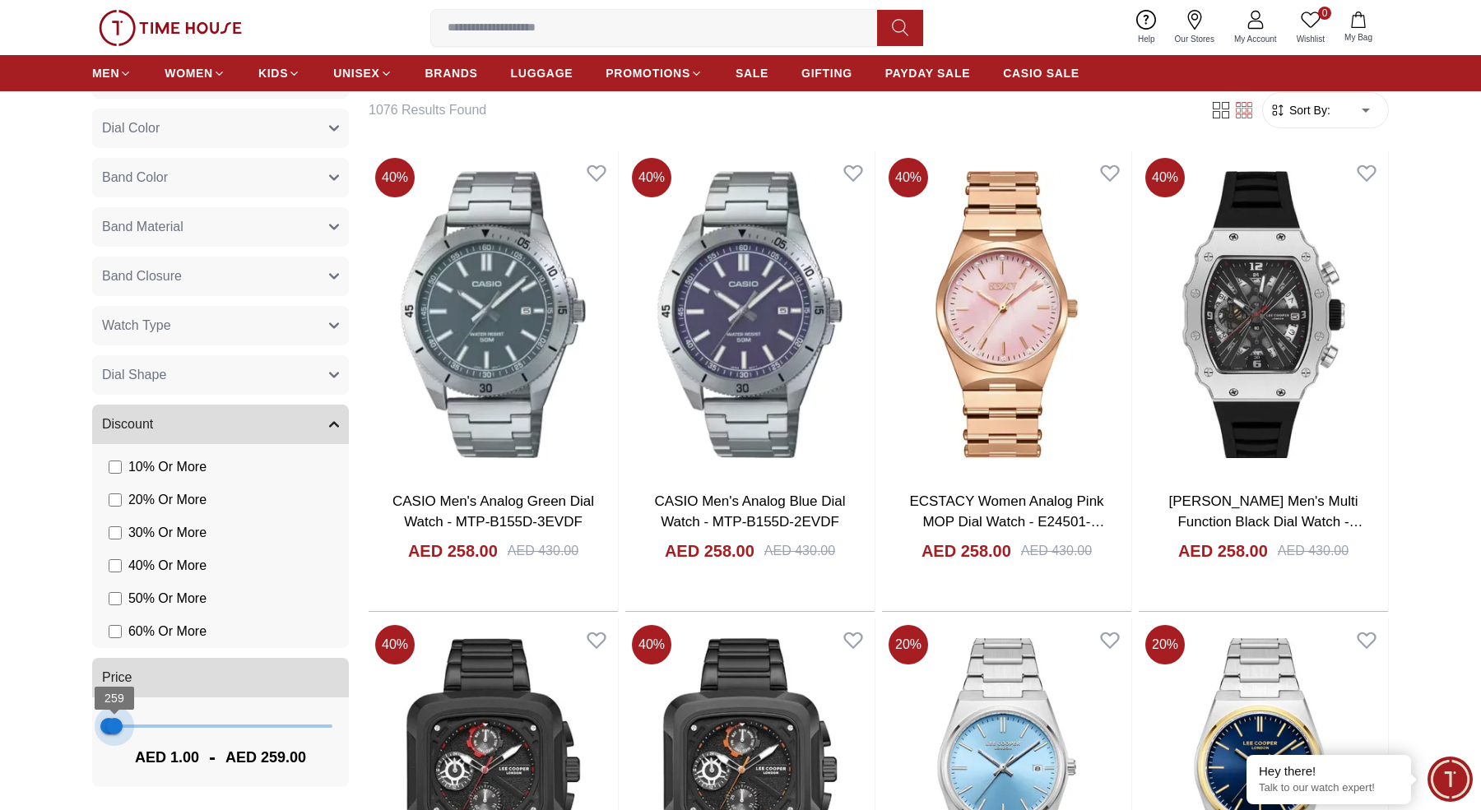
scroll to position [779, 0]
type input "***"
drag, startPoint x: 114, startPoint y: 731, endPoint x: 129, endPoint y: 726, distance: 15.6
click at [129, 726] on span "920" at bounding box center [129, 729] width 16 height 16
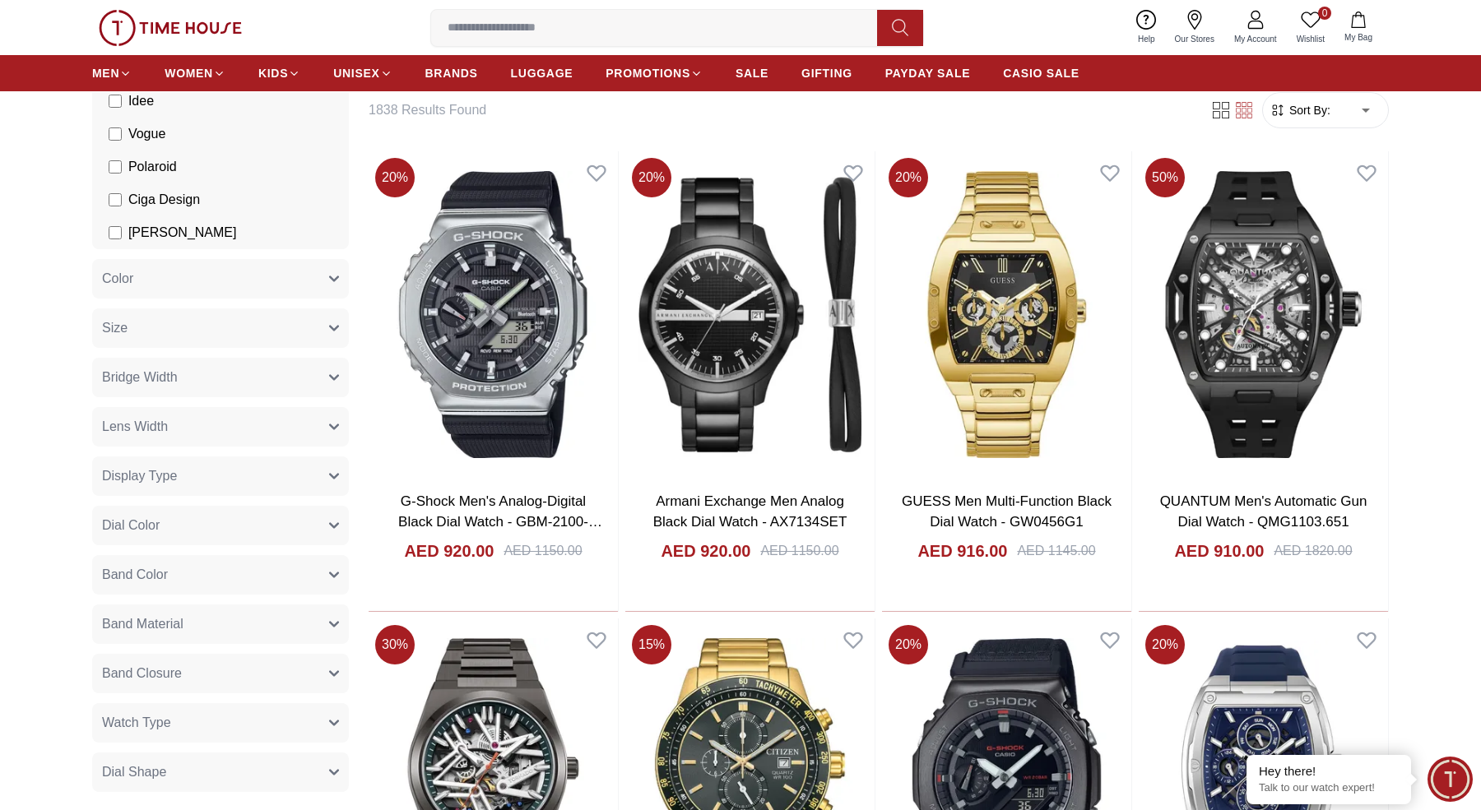
scroll to position [1174, 0]
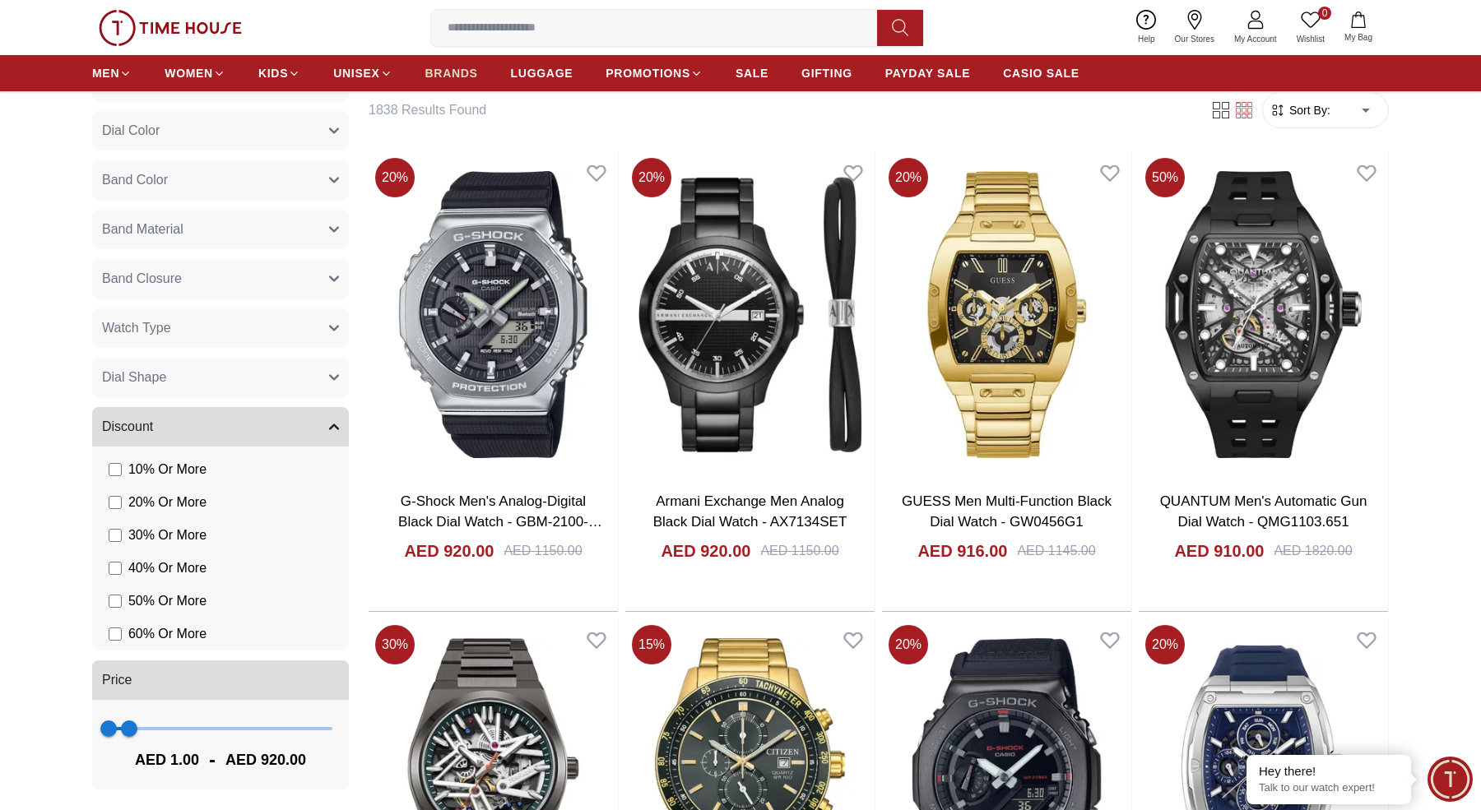
click at [451, 63] on link "BRANDS" at bounding box center [451, 73] width 53 height 30
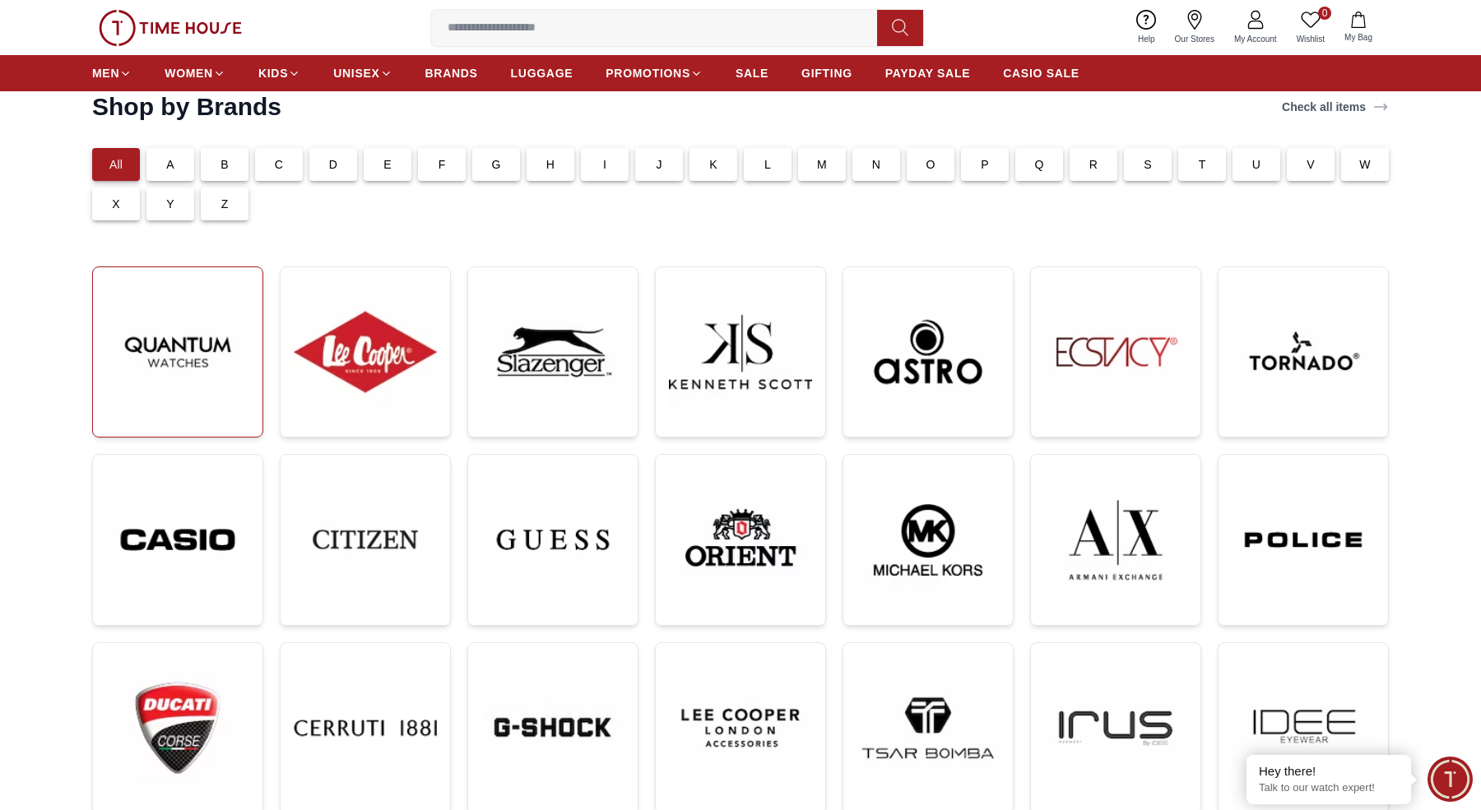
click at [217, 350] on img at bounding box center [177, 352] width 143 height 143
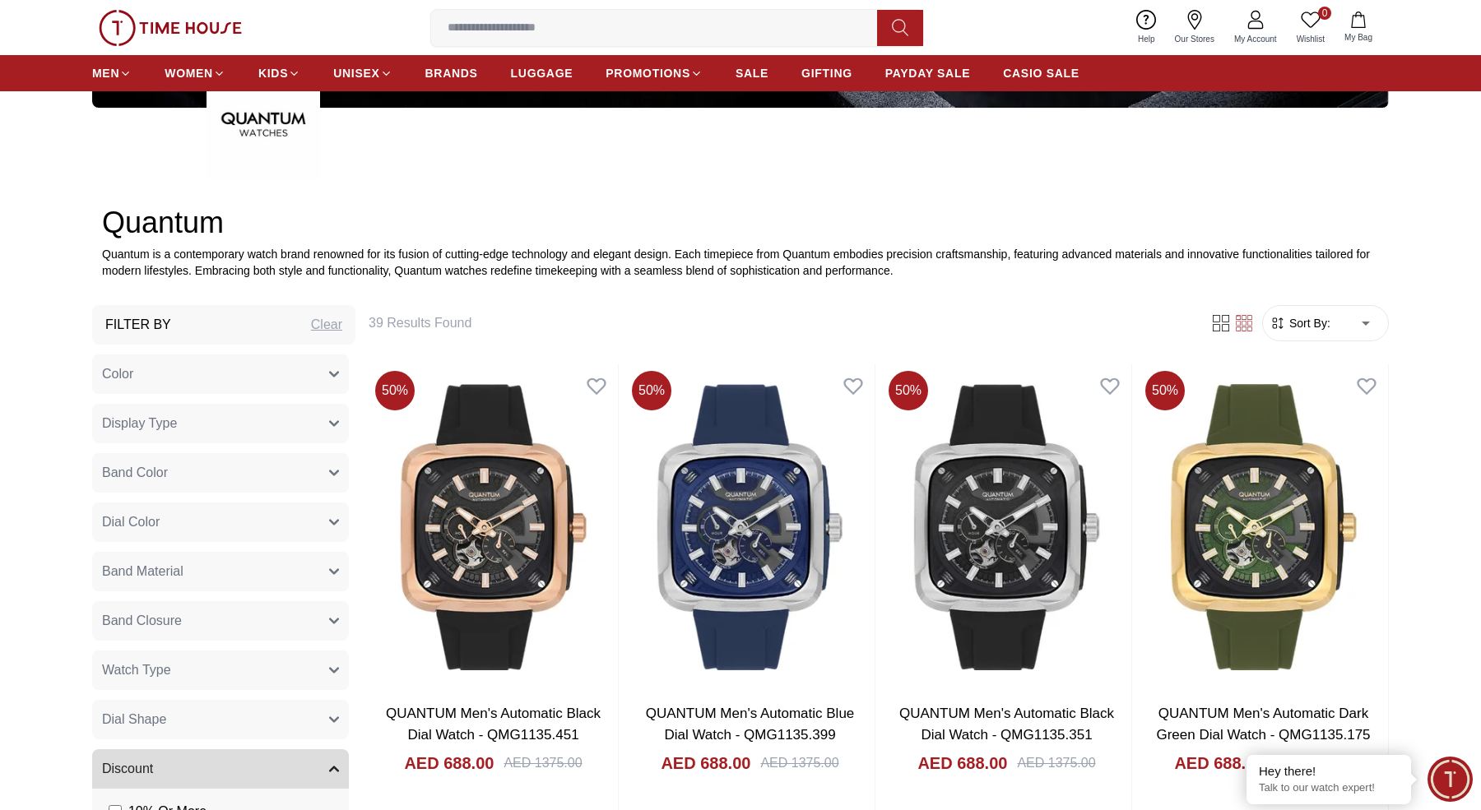
scroll to position [531, 0]
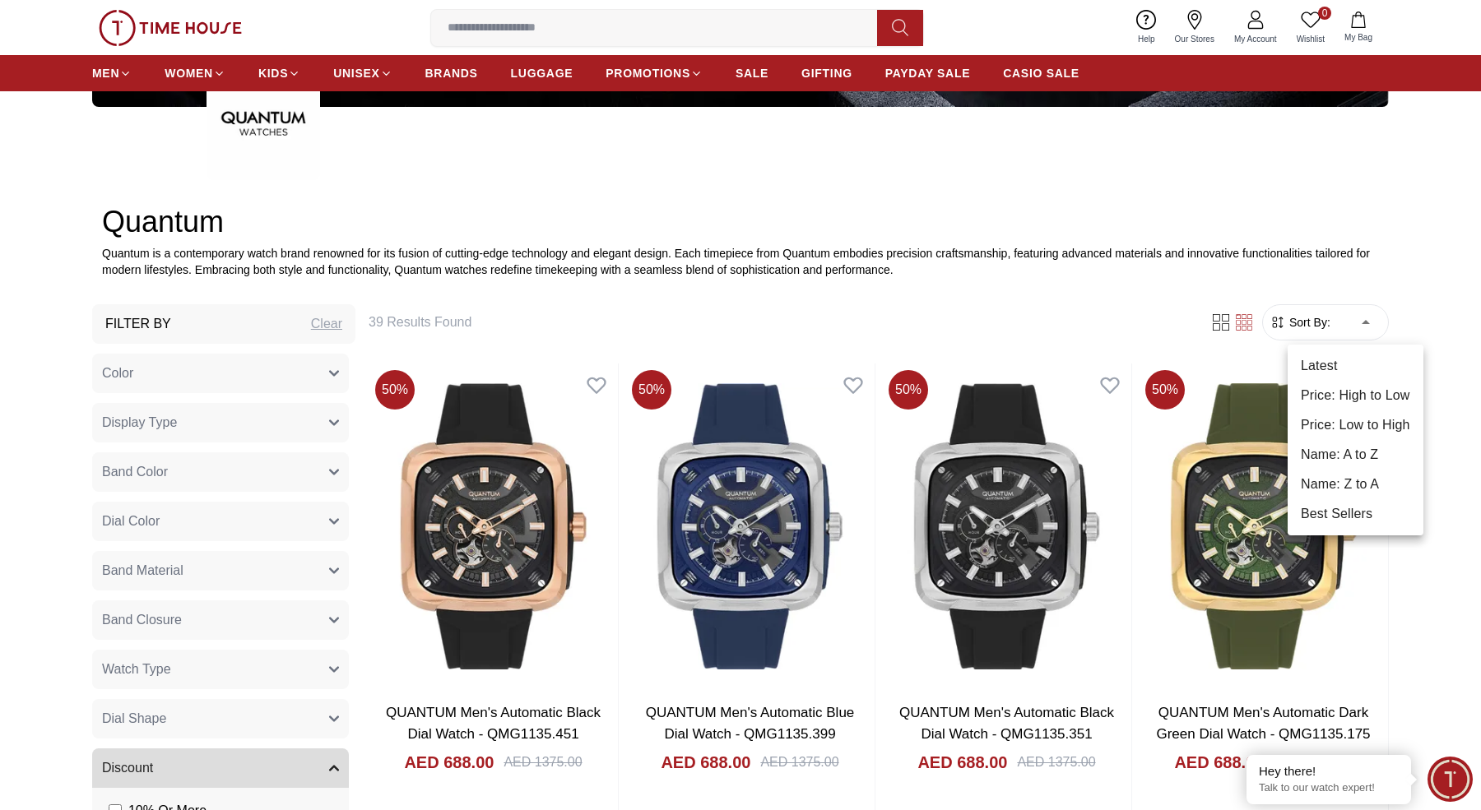
click at [1331, 372] on li "Latest" at bounding box center [1356, 366] width 136 height 30
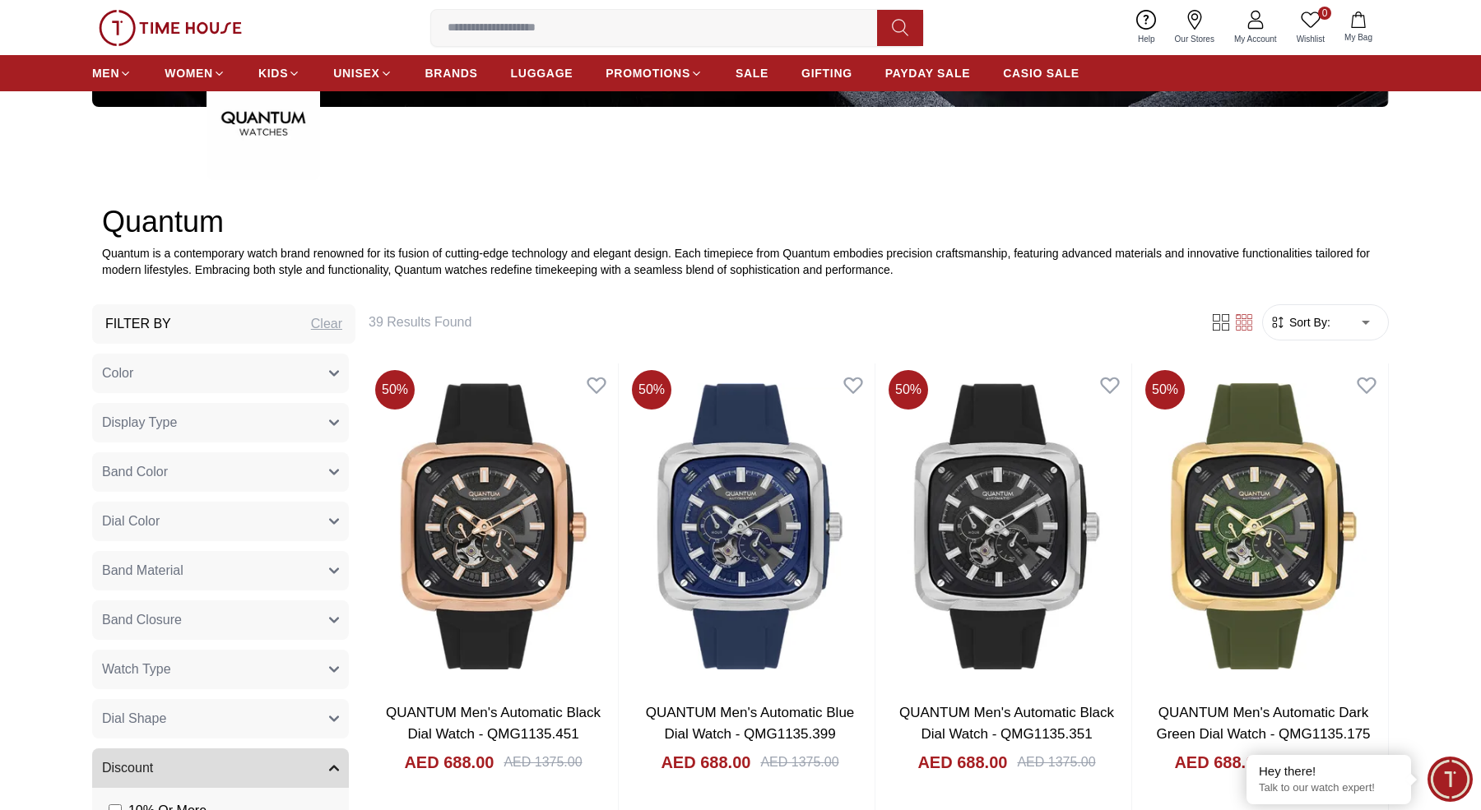
type input "*"
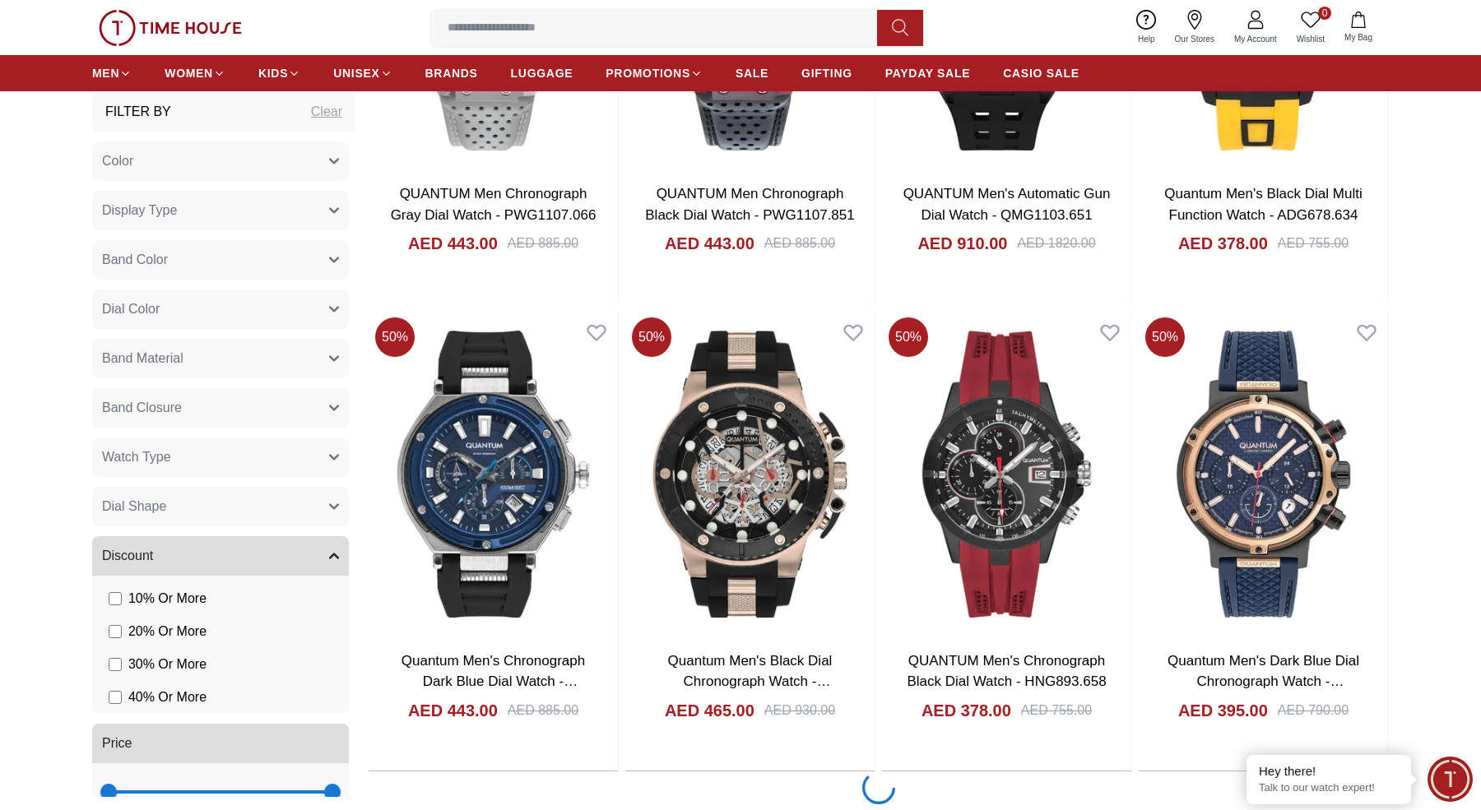
scroll to position [2943, 0]
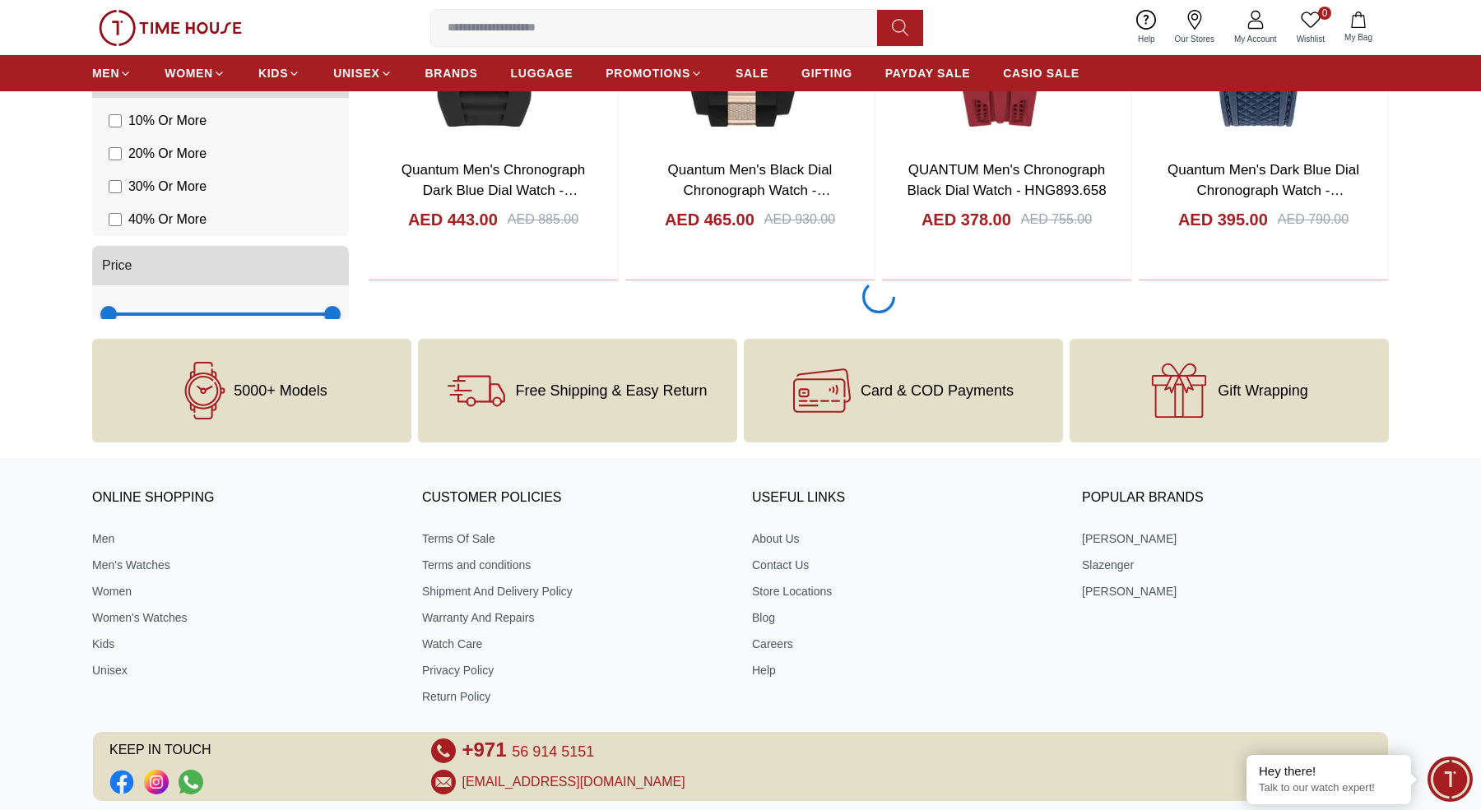
scroll to position [2786, 0]
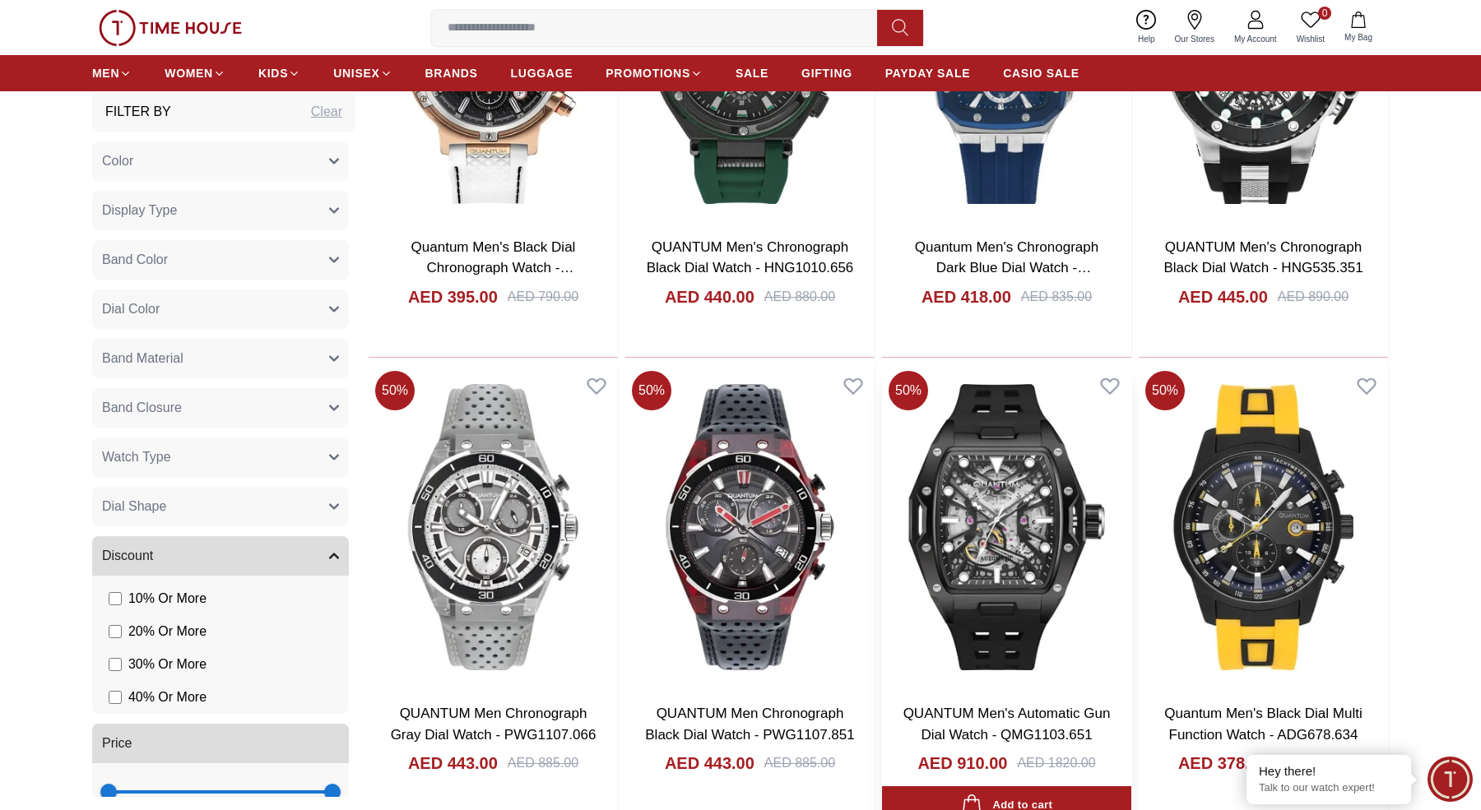
scroll to position [1888, 0]
